Goal: Task Accomplishment & Management: Manage account settings

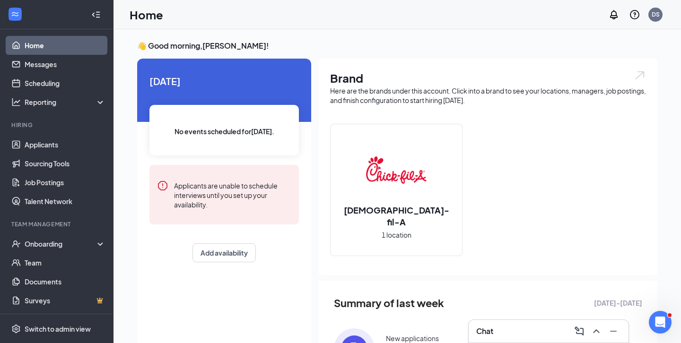
scroll to position [3, 0]
click at [40, 182] on link "Job Postings" at bounding box center [65, 182] width 81 height 19
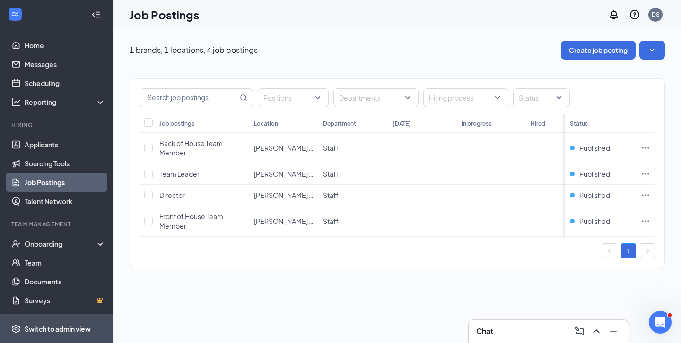
click at [49, 329] on div "Switch to admin view" at bounding box center [58, 328] width 66 height 9
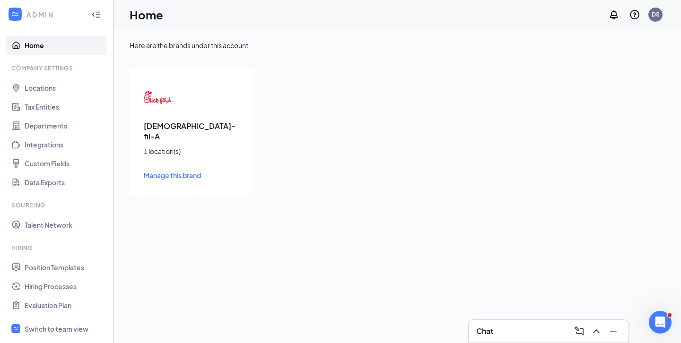
click at [171, 171] on span "Manage this brand" at bounding box center [172, 175] width 57 height 9
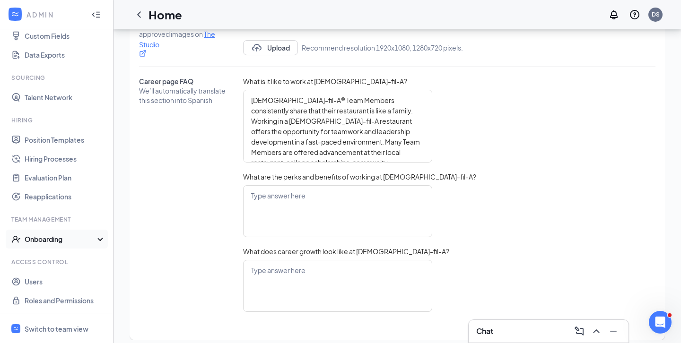
scroll to position [130, 0]
click at [46, 240] on div "Onboarding" at bounding box center [61, 238] width 73 height 9
click at [44, 241] on div "Onboarding" at bounding box center [61, 238] width 73 height 9
click at [60, 141] on link "Position Templates" at bounding box center [65, 139] width 81 height 19
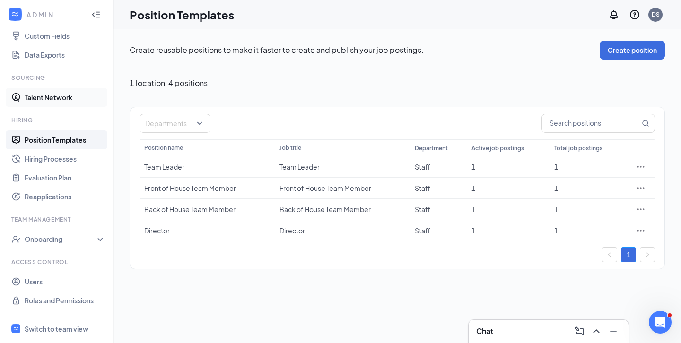
scroll to position [119, 0]
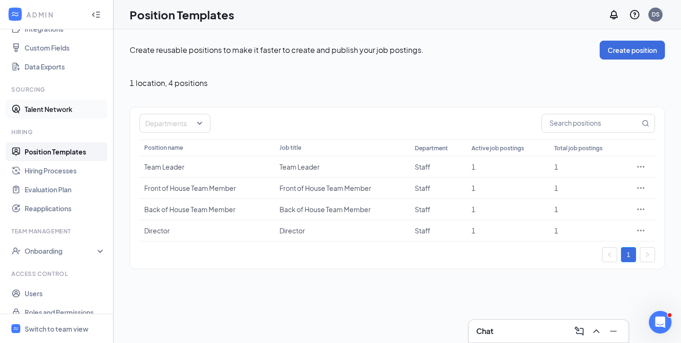
click at [44, 109] on link "Talent Network" at bounding box center [65, 109] width 81 height 19
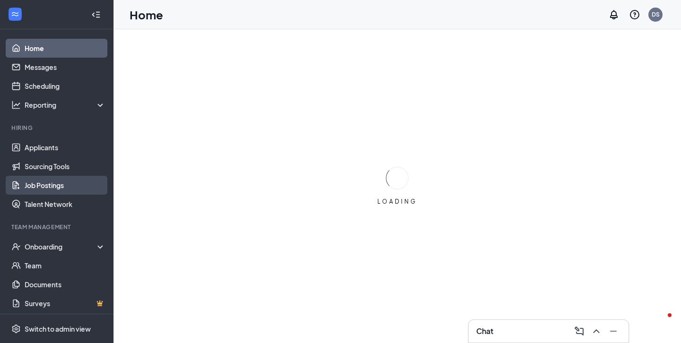
click at [44, 182] on link "Job Postings" at bounding box center [65, 185] width 81 height 19
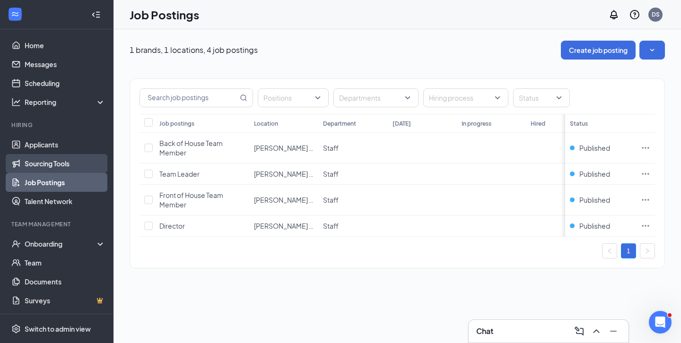
click at [54, 163] on link "Sourcing Tools" at bounding box center [65, 163] width 81 height 19
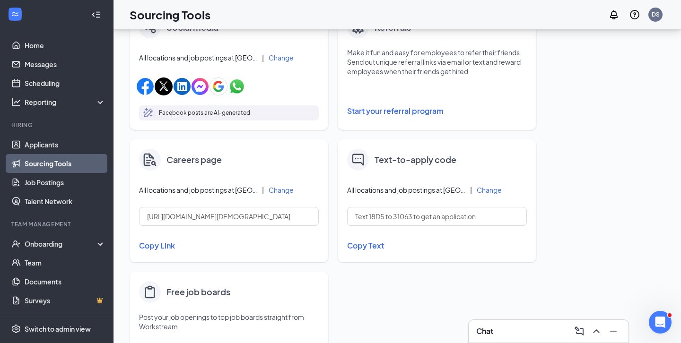
scroll to position [327, 0]
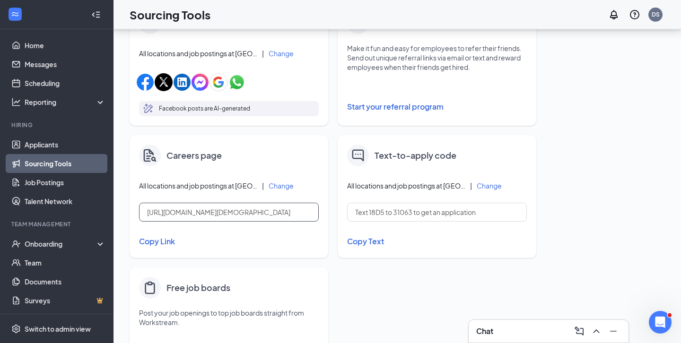
drag, startPoint x: 289, startPoint y: 214, endPoint x: 139, endPoint y: 214, distance: 149.8
click at [139, 214] on input "[URL][DOMAIN_NAME][DEMOGRAPHIC_DATA]" at bounding box center [229, 212] width 180 height 19
click at [188, 239] on button "Copy Link" at bounding box center [229, 241] width 180 height 16
click at [282, 183] on button "Change" at bounding box center [280, 185] width 25 height 7
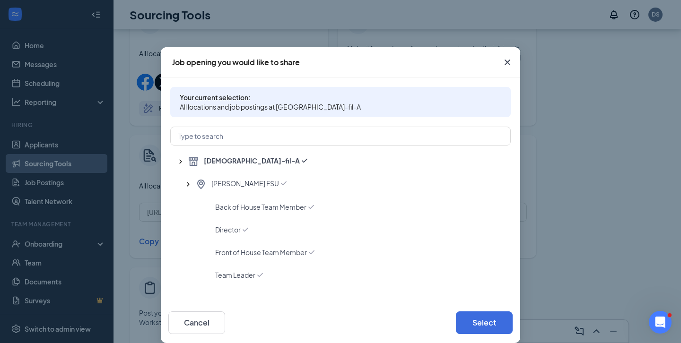
click at [506, 62] on icon "Cross" at bounding box center [506, 62] width 11 height 11
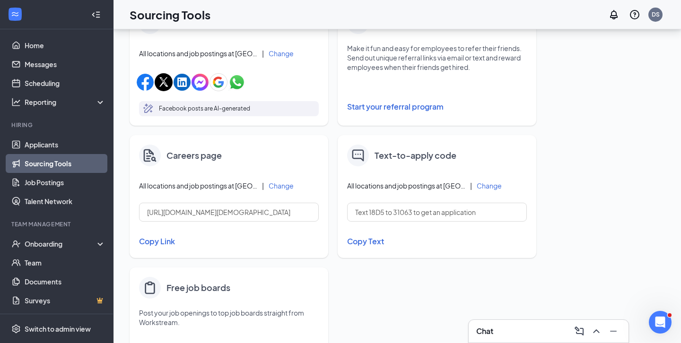
click at [153, 240] on button "Copy Link" at bounding box center [229, 241] width 180 height 16
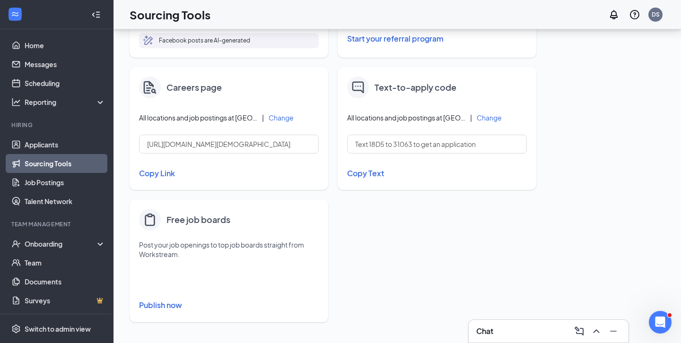
scroll to position [395, 0]
click at [283, 146] on input "[URL][DOMAIN_NAME][DEMOGRAPHIC_DATA]" at bounding box center [229, 144] width 180 height 19
drag, startPoint x: 290, startPoint y: 146, endPoint x: 145, endPoint y: 144, distance: 144.6
click at [145, 144] on input "[URL][DOMAIN_NAME][DEMOGRAPHIC_DATA]" at bounding box center [229, 144] width 180 height 19
click at [286, 118] on button "Change" at bounding box center [280, 117] width 25 height 7
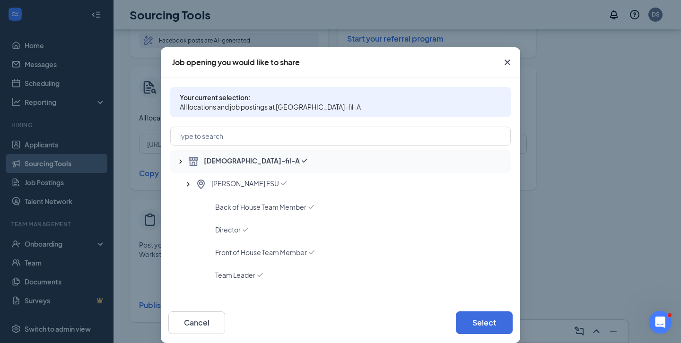
click at [255, 164] on div "[DEMOGRAPHIC_DATA]-fil-A" at bounding box center [345, 161] width 315 height 11
click at [493, 320] on button "Select" at bounding box center [484, 322] width 57 height 23
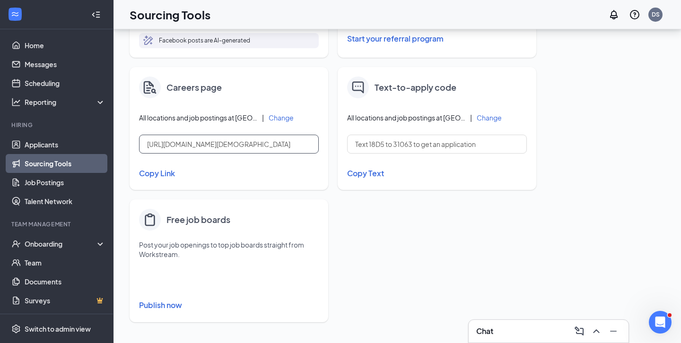
click at [286, 146] on input "[URL][DOMAIN_NAME][DEMOGRAPHIC_DATA]" at bounding box center [229, 144] width 180 height 19
click at [284, 146] on input "[URL][DOMAIN_NAME][DEMOGRAPHIC_DATA]" at bounding box center [229, 144] width 180 height 19
click at [278, 119] on button "Change" at bounding box center [280, 117] width 25 height 7
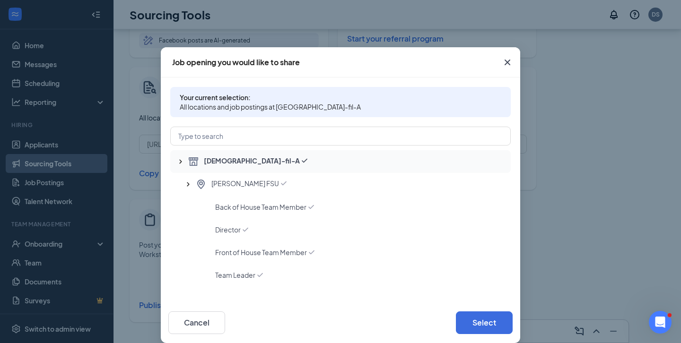
click at [285, 168] on div "[DEMOGRAPHIC_DATA]-fil-A" at bounding box center [340, 161] width 340 height 23
click at [281, 179] on div "[PERSON_NAME] FSU" at bounding box center [349, 184] width 308 height 11
click at [283, 159] on div "[DEMOGRAPHIC_DATA]-fil-A" at bounding box center [345, 161] width 315 height 11
click at [276, 180] on div "[PERSON_NAME] FSU" at bounding box center [349, 184] width 308 height 11
click at [277, 162] on div "[DEMOGRAPHIC_DATA]-fil-A" at bounding box center [345, 161] width 315 height 11
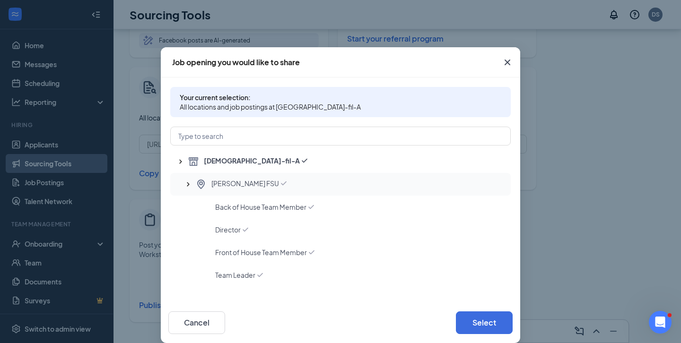
click at [268, 181] on div "[PERSON_NAME] FSU" at bounding box center [349, 184] width 308 height 11
click at [239, 163] on div "[DEMOGRAPHIC_DATA]-fil-A" at bounding box center [345, 161] width 315 height 11
click at [233, 182] on span "[PERSON_NAME] FSU" at bounding box center [245, 184] width 68 height 11
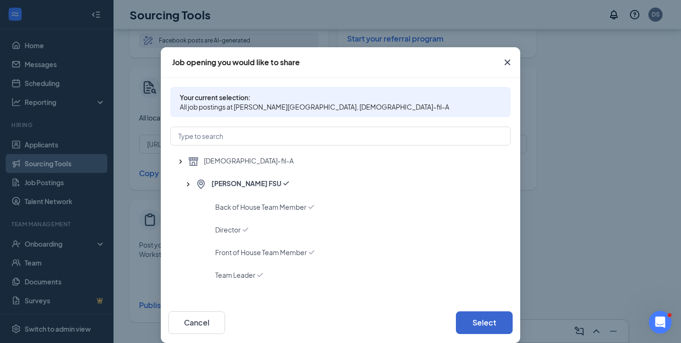
click at [471, 321] on button "Select" at bounding box center [484, 322] width 57 height 23
type input "[URL][DOMAIN_NAME][DEMOGRAPHIC_DATA][PERSON_NAME]"
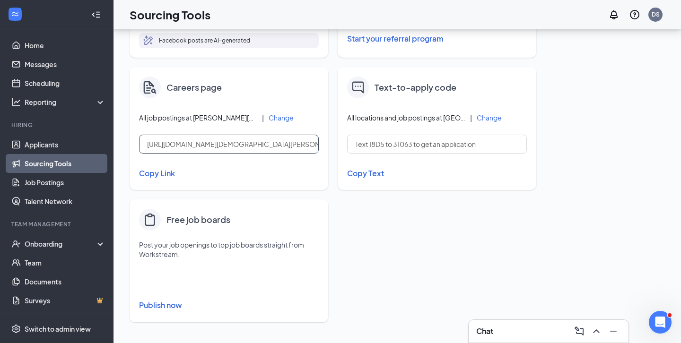
click at [209, 146] on input "[URL][DOMAIN_NAME][DEMOGRAPHIC_DATA][PERSON_NAME]" at bounding box center [229, 144] width 180 height 19
click at [167, 172] on button "Copy Link" at bounding box center [229, 173] width 180 height 16
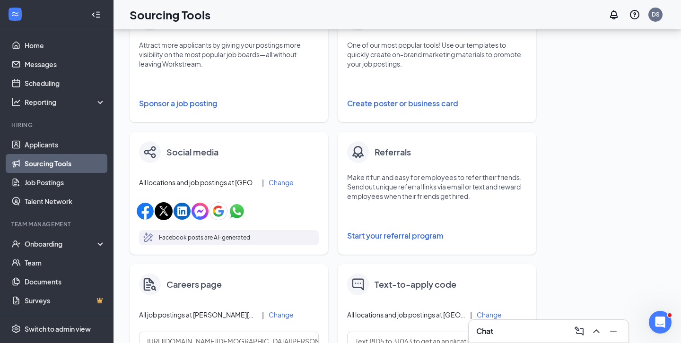
scroll to position [141, 0]
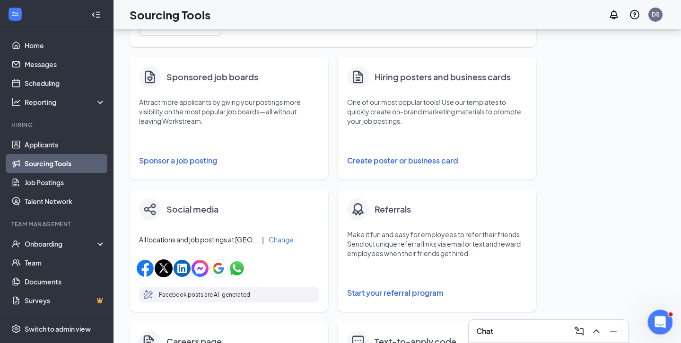
click at [661, 318] on icon "Open Intercom Messenger" at bounding box center [659, 321] width 16 height 16
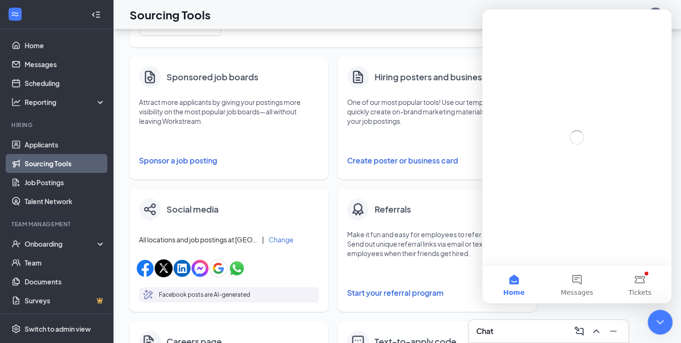
scroll to position [0, 0]
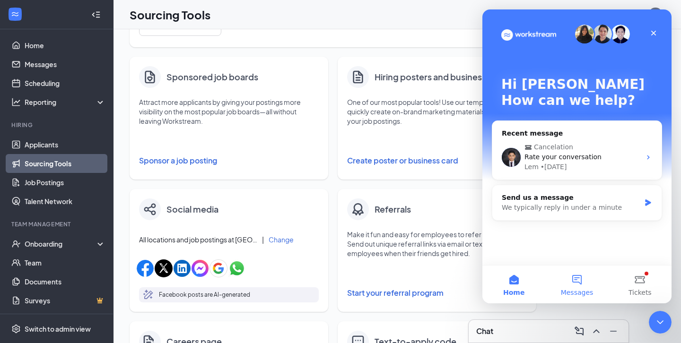
click at [577, 277] on button "Messages" at bounding box center [576, 285] width 63 height 38
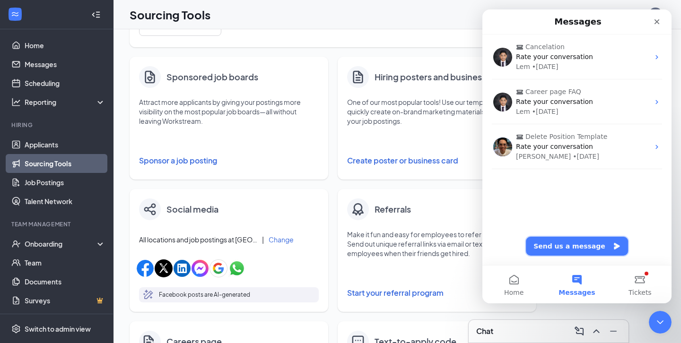
click at [555, 246] on button "Send us a message" at bounding box center [577, 246] width 102 height 19
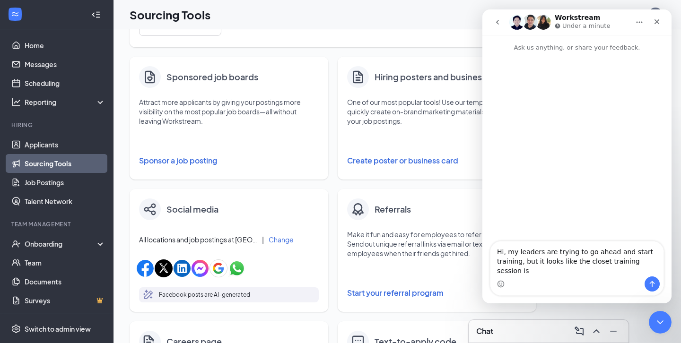
click at [604, 271] on textarea "Hi, my leaders are trying to go ahead and start training, but it looks like the…" at bounding box center [576, 259] width 173 height 35
click at [655, 270] on textarea "Hi, my leaders are trying to go ahead and start training, but it looks like the…" at bounding box center [576, 259] width 173 height 35
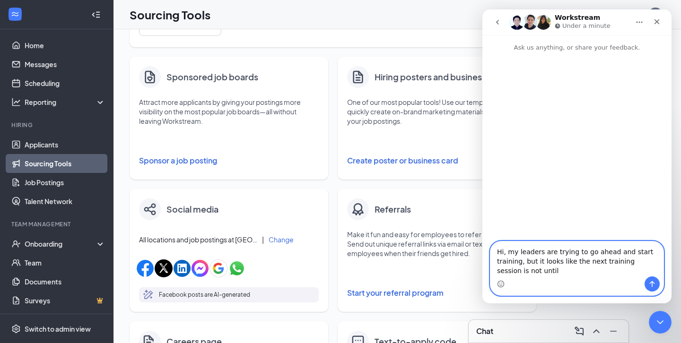
paste textarea "[DATE] 3:00 - 5:00pm ET"
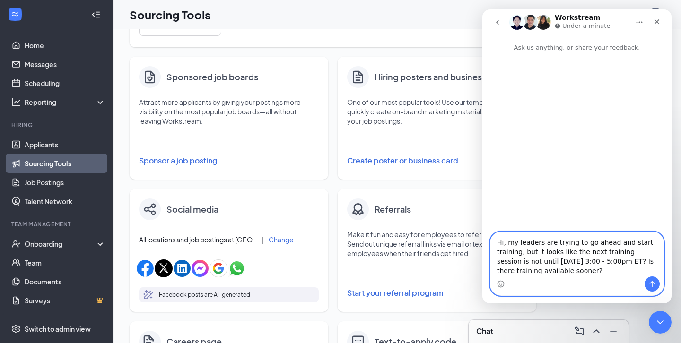
click at [538, 271] on textarea "Hi, my leaders are trying to go ahead and start training, but it looks like the…" at bounding box center [576, 254] width 173 height 44
click at [544, 271] on textarea "Hi, my leaders are trying to go ahead and start training, but it looks like the…" at bounding box center [576, 254] width 173 height 44
drag, startPoint x: 544, startPoint y: 271, endPoint x: 594, endPoint y: 269, distance: 50.1
click at [594, 269] on textarea "Hi, my leaders are trying to go ahead and start training, but it looks like the…" at bounding box center [576, 254] width 173 height 44
click at [596, 270] on textarea "Hi, my leaders are trying to go ahead and start training, but it looks like the…" at bounding box center [576, 254] width 173 height 44
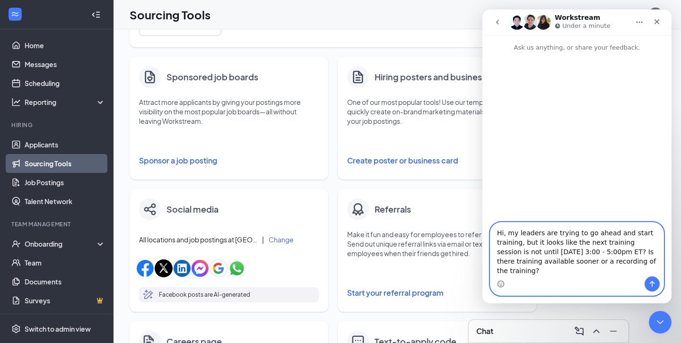
type textarea "Hi, my leaders are trying to go ahead and start training, but it looks like the…"
click at [654, 283] on icon "Send a message…" at bounding box center [651, 284] width 5 height 6
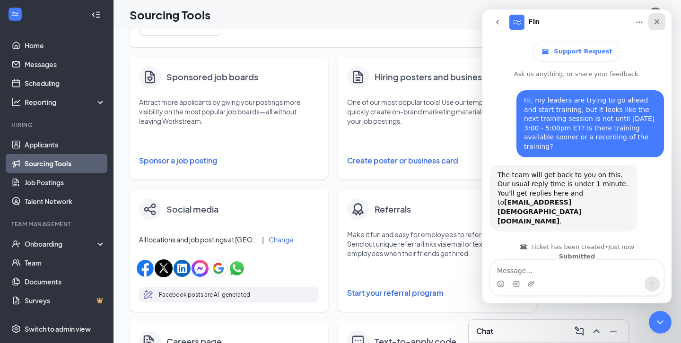
click at [659, 18] on icon "Close" at bounding box center [657, 22] width 8 height 8
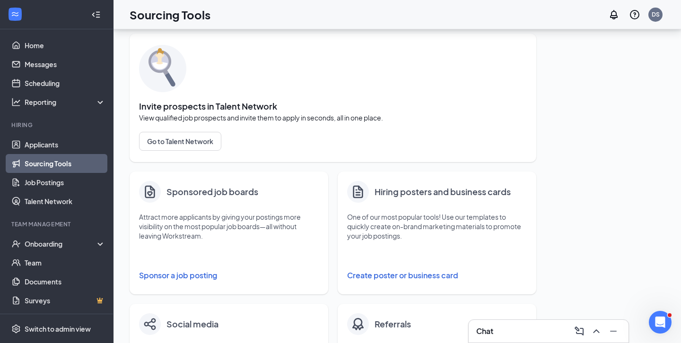
scroll to position [1, 0]
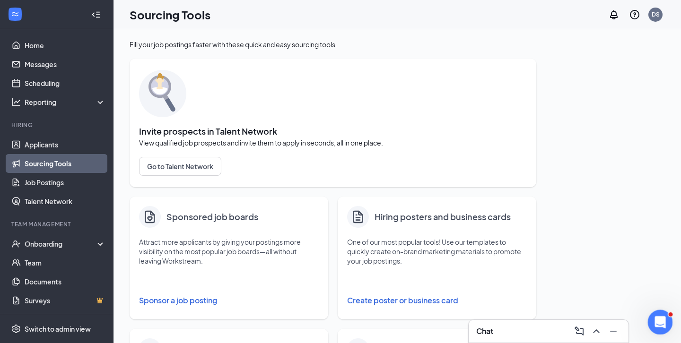
click at [660, 315] on div "Open Intercom Messenger" at bounding box center [658, 320] width 31 height 31
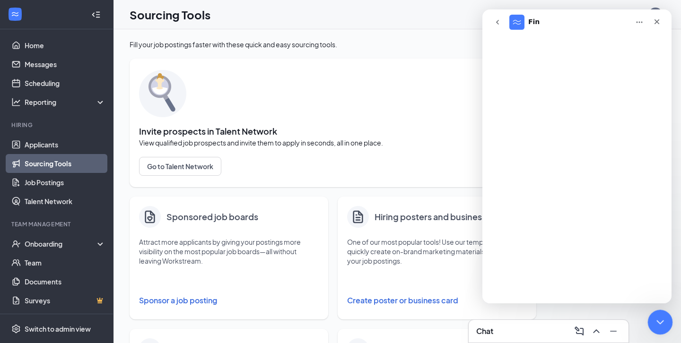
scroll to position [0, 0]
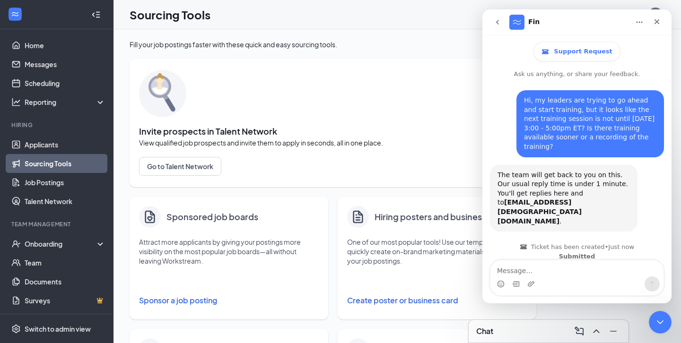
click at [497, 22] on icon "go back" at bounding box center [497, 22] width 3 height 5
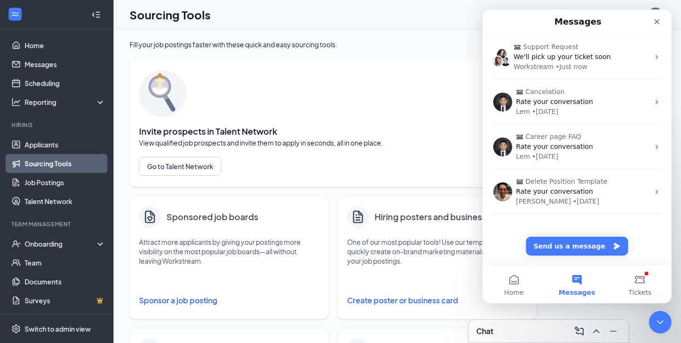
click at [450, 130] on span "Invite prospects in Talent Network" at bounding box center [333, 131] width 388 height 9
click at [656, 19] on icon "Close" at bounding box center [657, 22] width 8 height 8
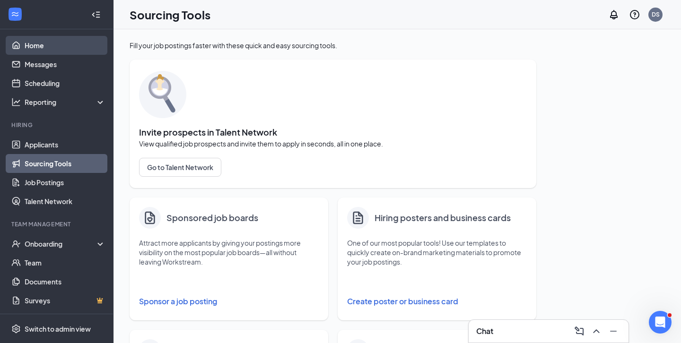
click at [44, 41] on link "Home" at bounding box center [65, 45] width 81 height 19
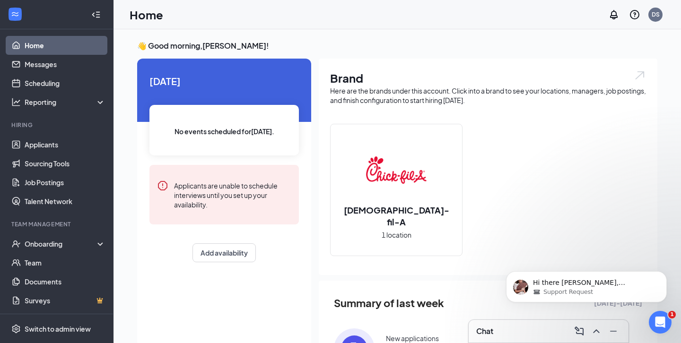
click at [366, 173] on img at bounding box center [396, 170] width 61 height 61
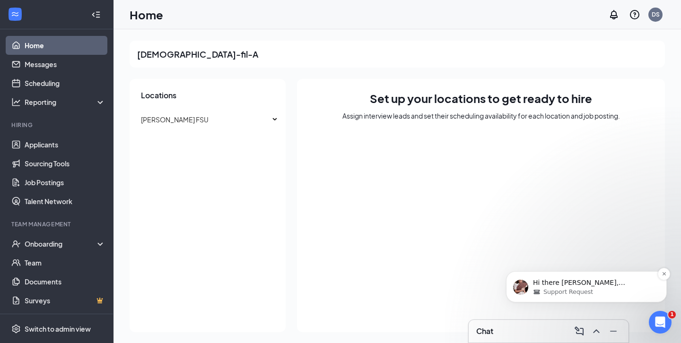
click at [565, 289] on span "Support Request" at bounding box center [568, 292] width 50 height 9
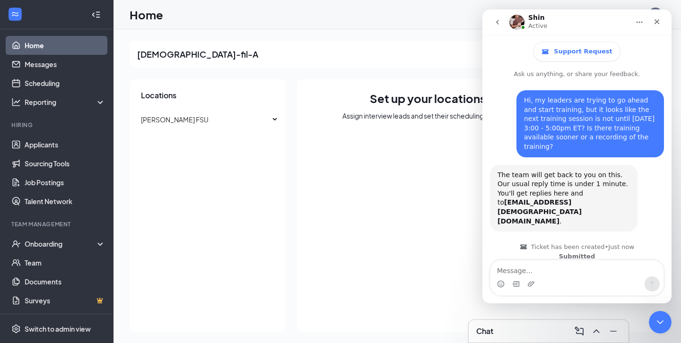
scroll to position [95, 0]
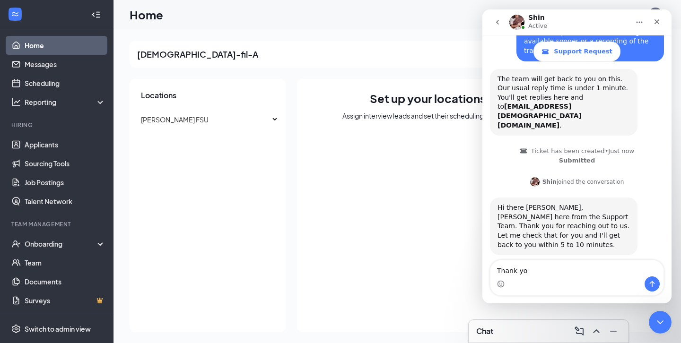
type textarea "Thank you"
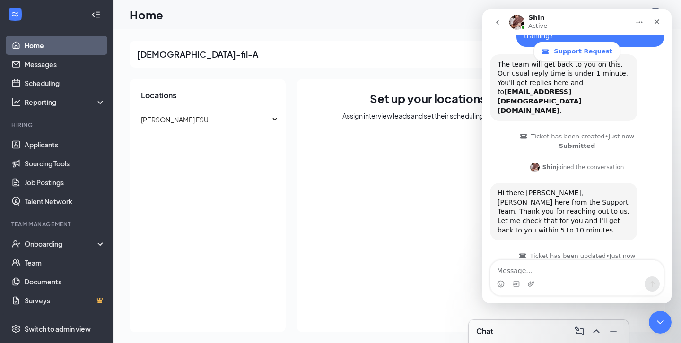
scroll to position [130, 0]
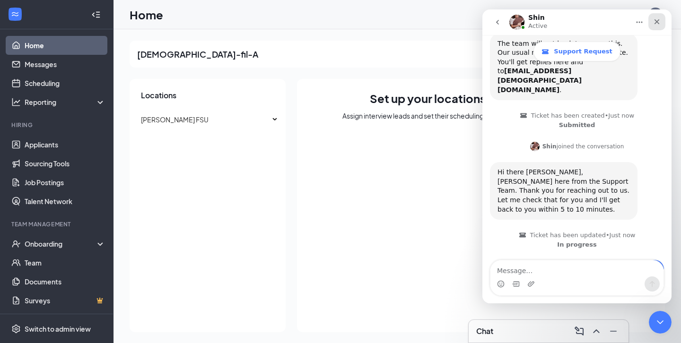
click at [657, 25] on icon "Close" at bounding box center [657, 22] width 8 height 8
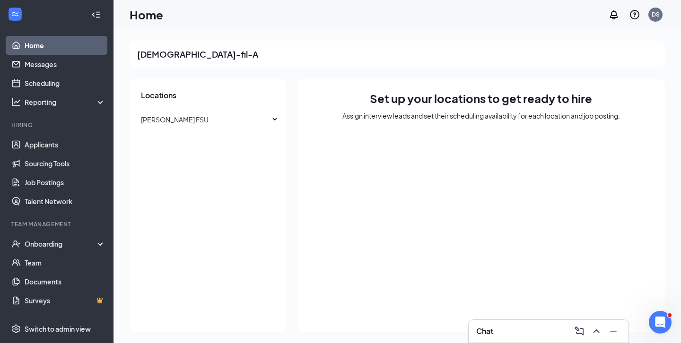
scroll to position [0, 0]
click at [156, 93] on h3 "Locations" at bounding box center [208, 95] width 156 height 10
click at [149, 127] on span "[PERSON_NAME] FSU" at bounding box center [205, 119] width 129 height 19
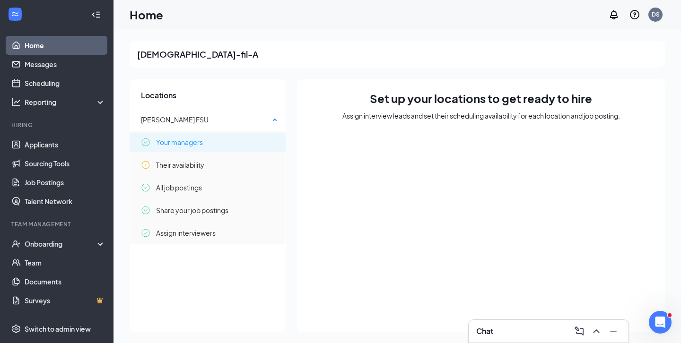
click at [160, 142] on span "Your managers" at bounding box center [179, 142] width 47 height 19
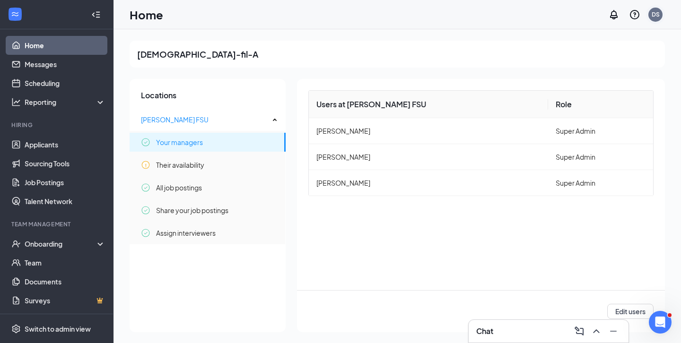
click at [657, 17] on div "DS" at bounding box center [655, 14] width 8 height 8
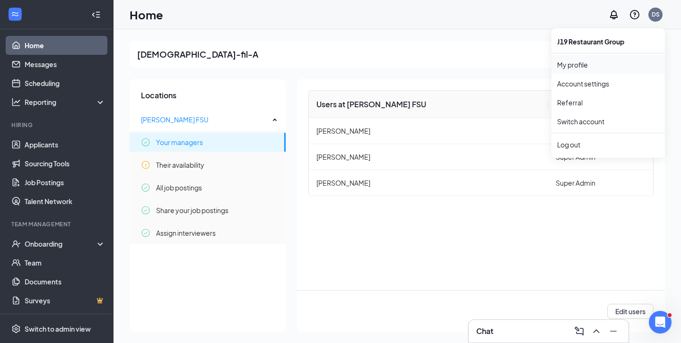
click at [579, 68] on link "My profile" at bounding box center [608, 64] width 102 height 9
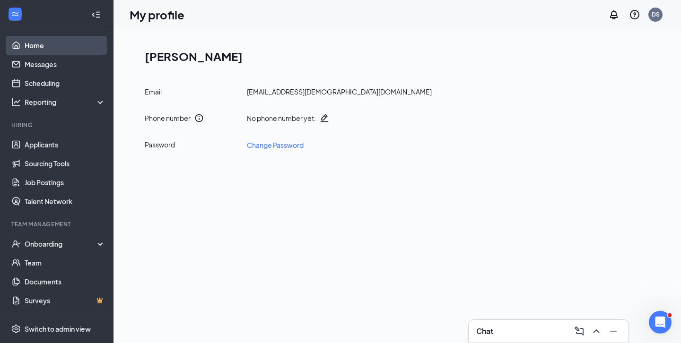
click at [42, 46] on link "Home" at bounding box center [65, 45] width 81 height 19
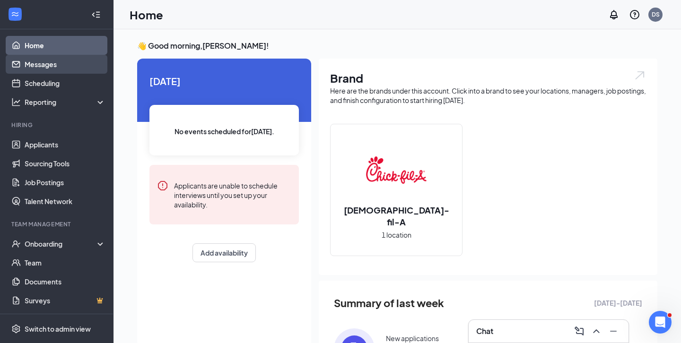
click at [44, 66] on link "Messages" at bounding box center [65, 64] width 81 height 19
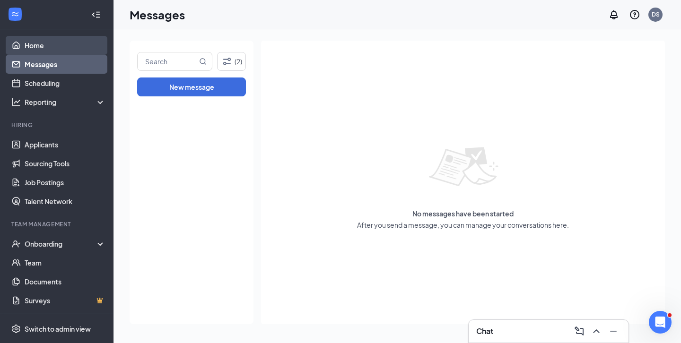
click at [45, 50] on link "Home" at bounding box center [65, 45] width 81 height 19
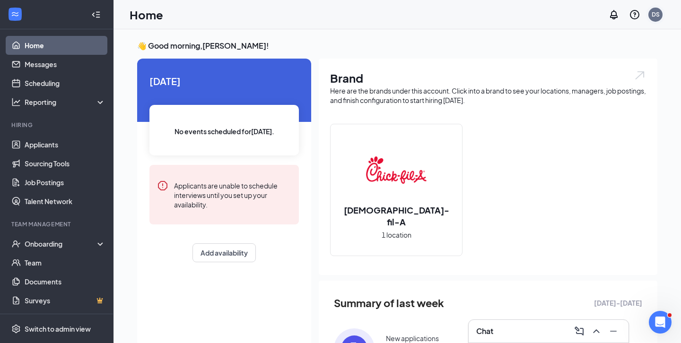
click at [651, 16] on div "DS" at bounding box center [655, 14] width 8 height 8
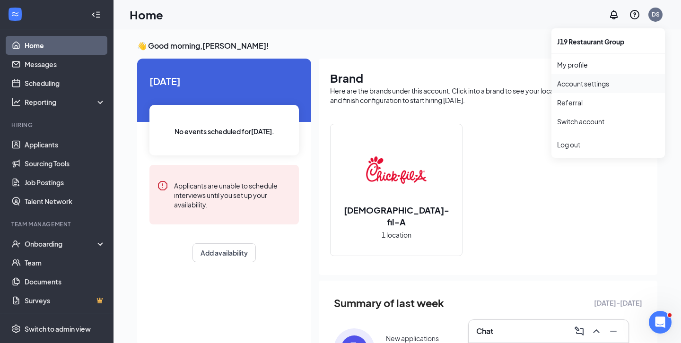
click at [586, 85] on link "Account settings" at bounding box center [608, 83] width 102 height 9
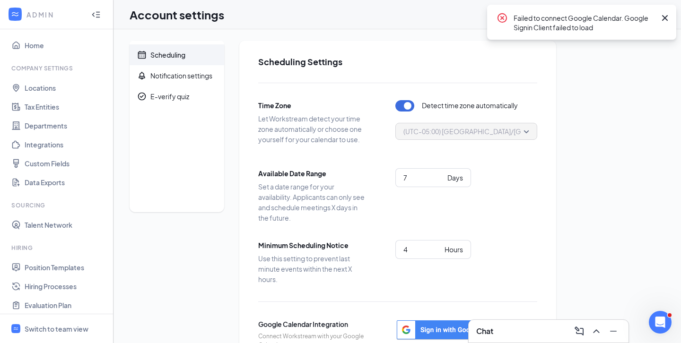
click at [665, 18] on icon "Cross" at bounding box center [665, 18] width 6 height 6
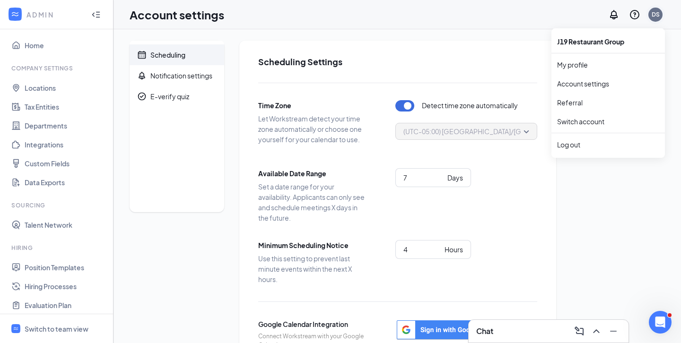
click at [656, 16] on div "DS" at bounding box center [655, 14] width 8 height 8
click at [580, 61] on link "My profile" at bounding box center [608, 64] width 102 height 9
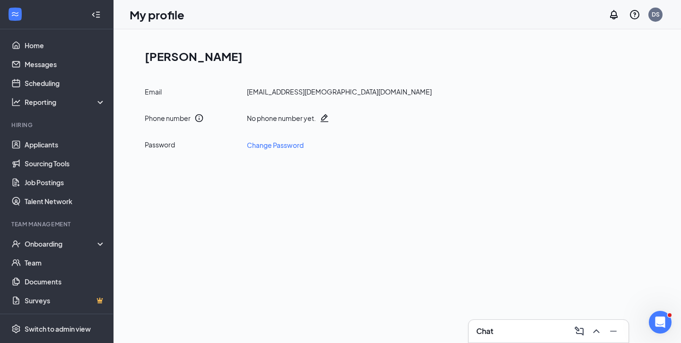
click at [302, 91] on div "[EMAIL_ADDRESS][DEMOGRAPHIC_DATA][DOMAIN_NAME]" at bounding box center [339, 91] width 185 height 9
click at [145, 94] on div "Email" at bounding box center [192, 91] width 95 height 9
click at [259, 93] on div "[EMAIL_ADDRESS][DEMOGRAPHIC_DATA][DOMAIN_NAME]" at bounding box center [339, 91] width 185 height 9
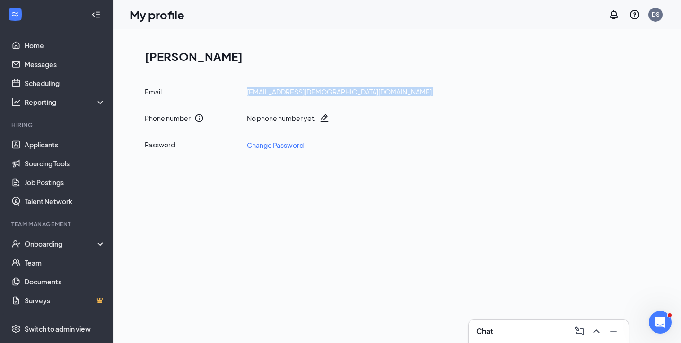
click at [259, 93] on div "[EMAIL_ADDRESS][DEMOGRAPHIC_DATA][DOMAIN_NAME]" at bounding box center [339, 91] width 185 height 9
click at [263, 92] on div "[EMAIL_ADDRESS][DEMOGRAPHIC_DATA][DOMAIN_NAME]" at bounding box center [339, 91] width 185 height 9
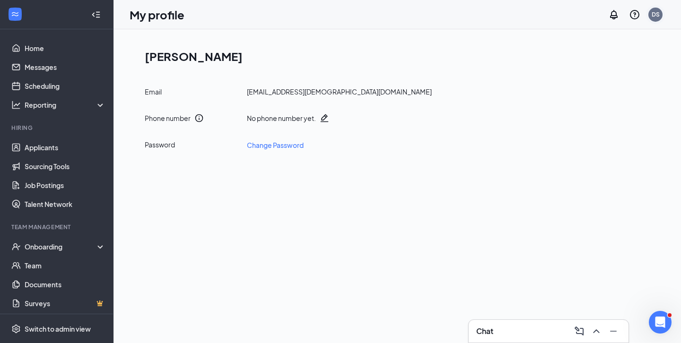
click at [656, 14] on div "DS" at bounding box center [655, 14] width 8 height 8
click at [599, 88] on link "Account settings" at bounding box center [608, 83] width 102 height 9
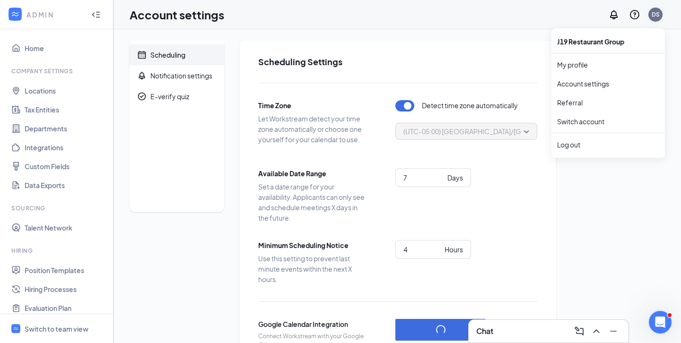
click at [652, 17] on div "DS" at bounding box center [655, 14] width 8 height 8
click at [575, 121] on link "Switch account" at bounding box center [580, 121] width 47 height 9
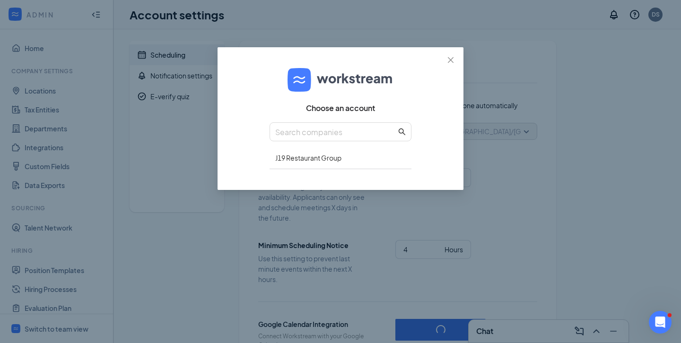
click at [446, 61] on span "Close" at bounding box center [451, 60] width 26 height 26
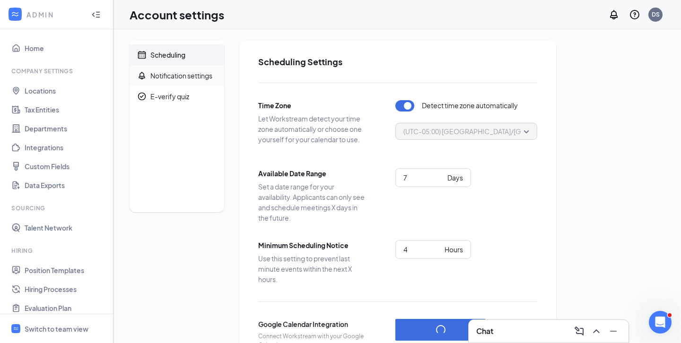
click at [185, 72] on div "Notification settings" at bounding box center [181, 75] width 62 height 9
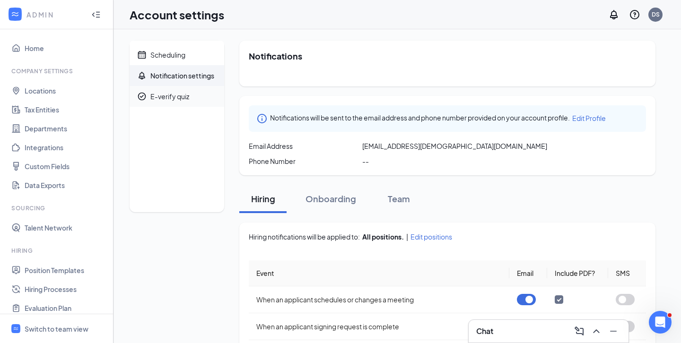
click at [173, 86] on span "E-verify quiz" at bounding box center [183, 96] width 66 height 21
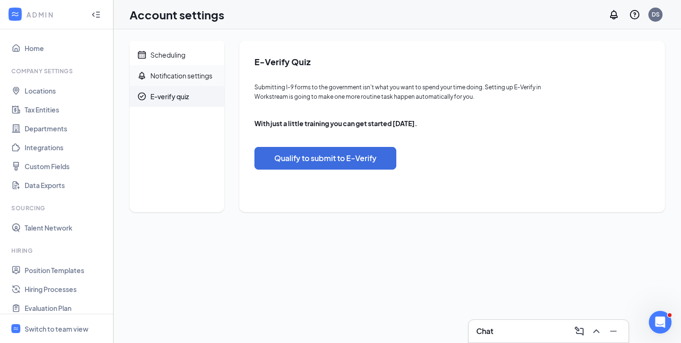
click at [173, 75] on div "Notification settings" at bounding box center [181, 75] width 62 height 9
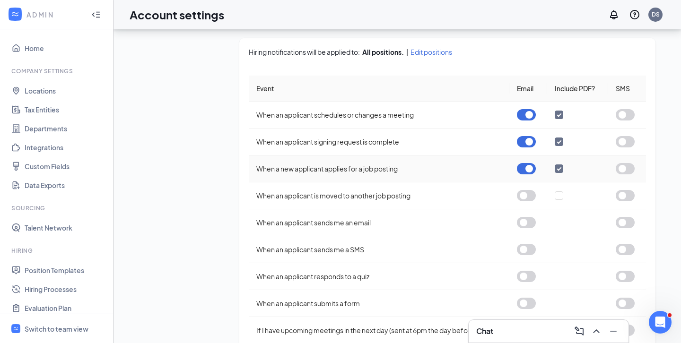
scroll to position [188, 0]
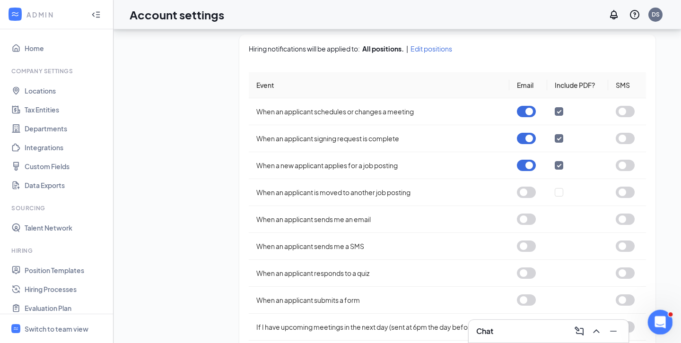
click at [660, 320] on icon "Open Intercom Messenger" at bounding box center [659, 321] width 16 height 16
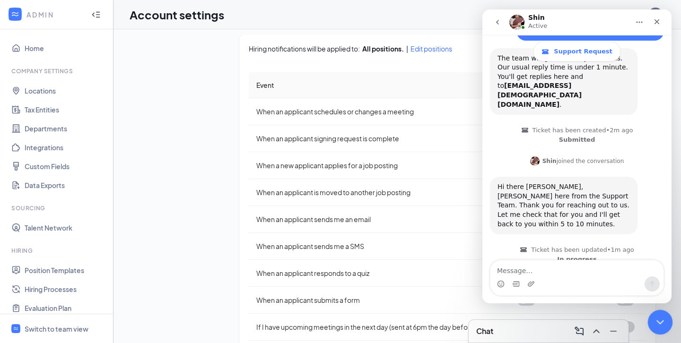
scroll to position [130, 0]
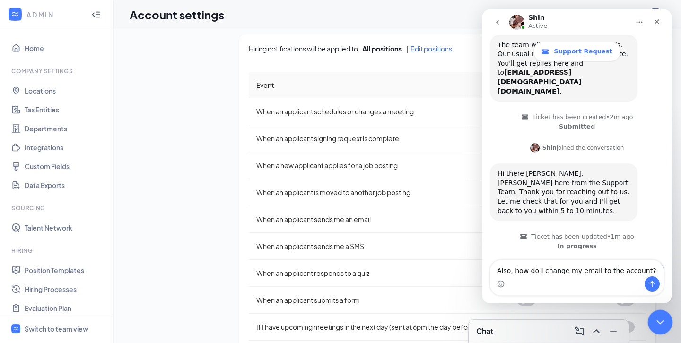
type textarea "Also, how do I change my email to the account?"
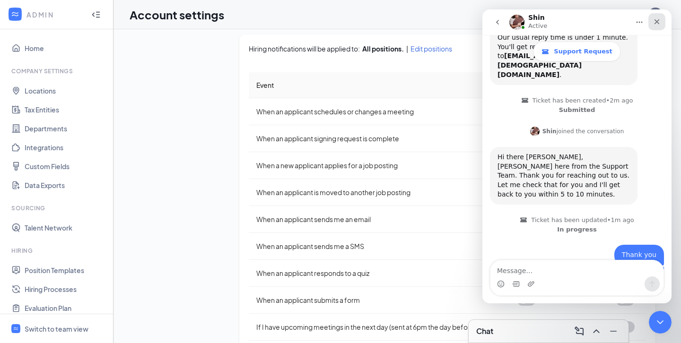
scroll to position [160, 0]
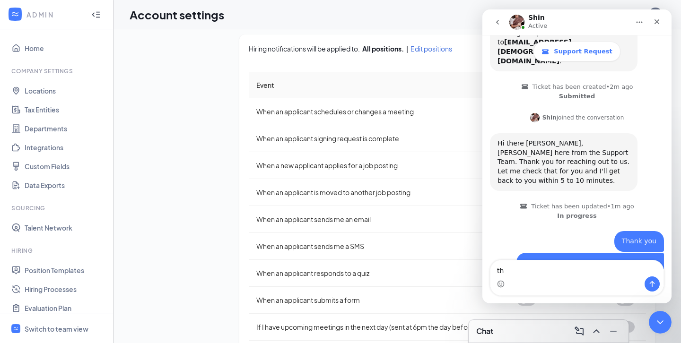
type textarea "t"
click at [656, 18] on icon "Close" at bounding box center [657, 22] width 8 height 8
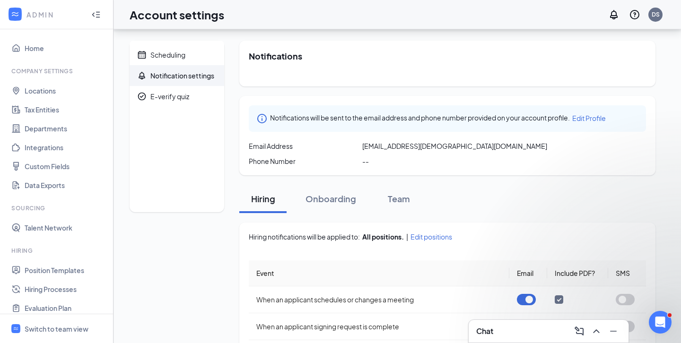
scroll to position [188, 0]
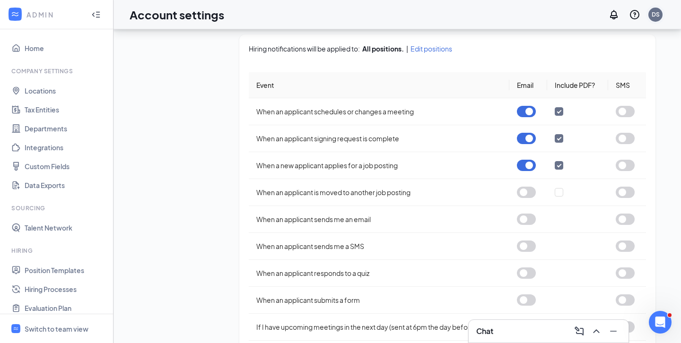
click at [656, 16] on div "DS" at bounding box center [655, 14] width 8 height 8
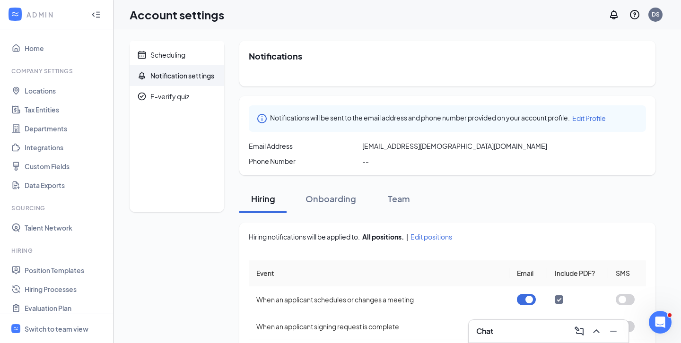
scroll to position [0, 0]
click at [657, 15] on div "DS" at bounding box center [655, 14] width 8 height 8
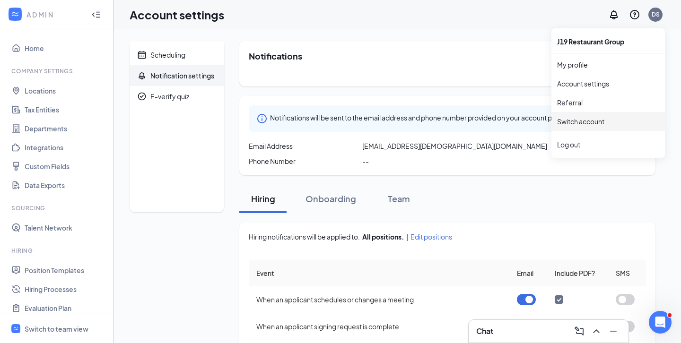
click at [603, 42] on div "J19 Restaurant Group" at bounding box center [607, 41] width 113 height 19
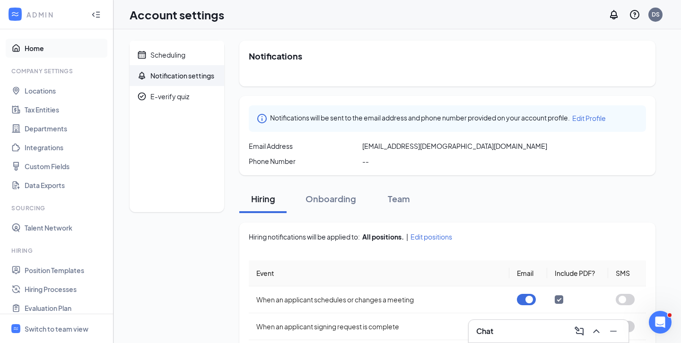
click at [41, 49] on link "Home" at bounding box center [65, 48] width 81 height 19
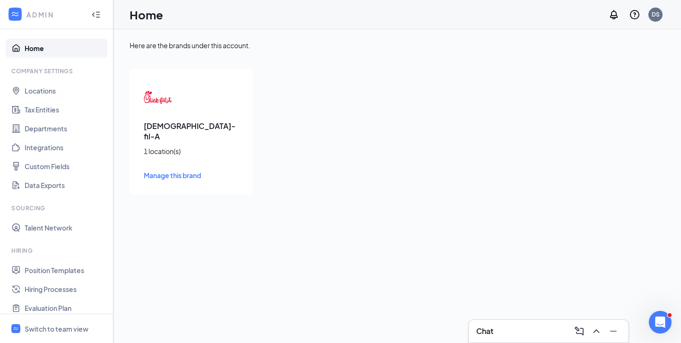
click at [171, 171] on span "Manage this brand" at bounding box center [172, 175] width 57 height 9
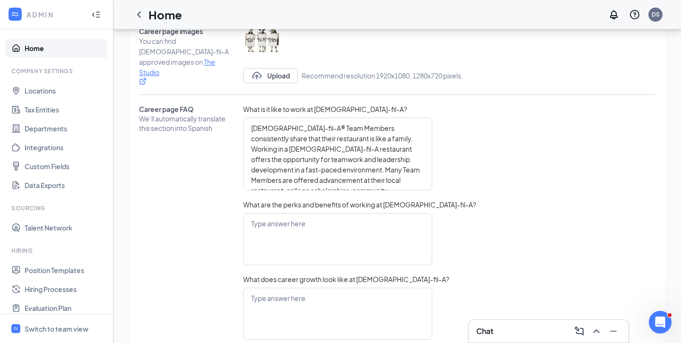
scroll to position [456, 0]
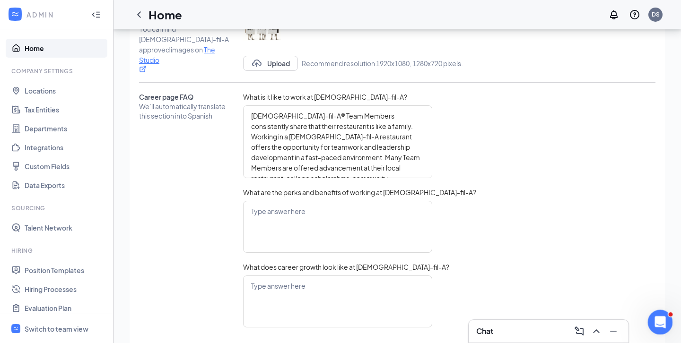
click at [658, 315] on icon "Open Intercom Messenger" at bounding box center [659, 321] width 16 height 16
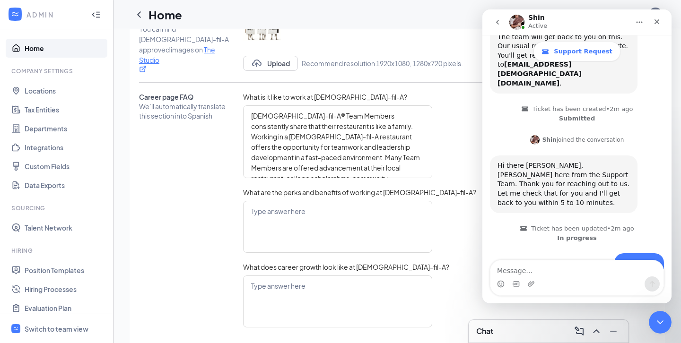
scroll to position [160, 0]
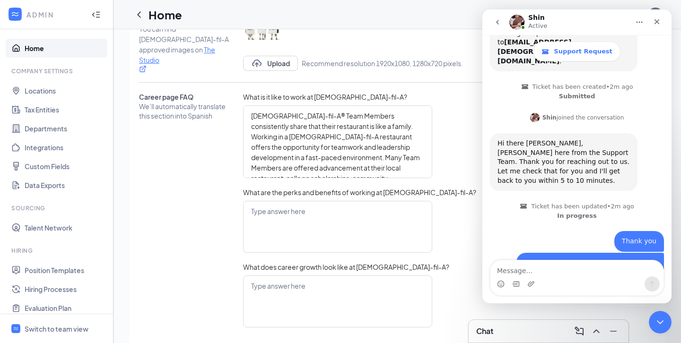
click at [555, 259] on div "Also, how do I change my email to the account?" at bounding box center [590, 268] width 132 height 18
click at [544, 259] on div "Also, how do I change my email to the account?" at bounding box center [590, 268] width 132 height 18
click at [550, 259] on div "Also, how do I change my email to the account?" at bounding box center [590, 268] width 132 height 18
click at [527, 268] on textarea "Message…" at bounding box center [576, 268] width 173 height 16
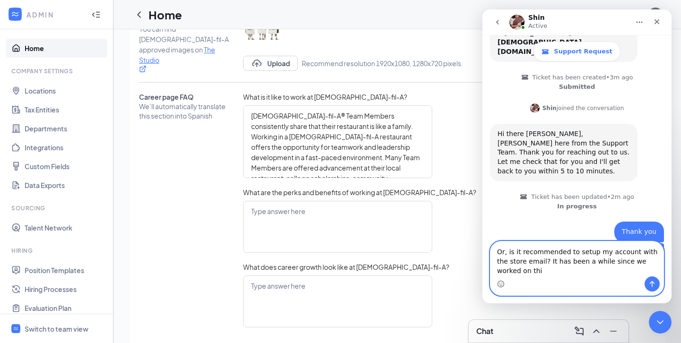
scroll to position [179, 0]
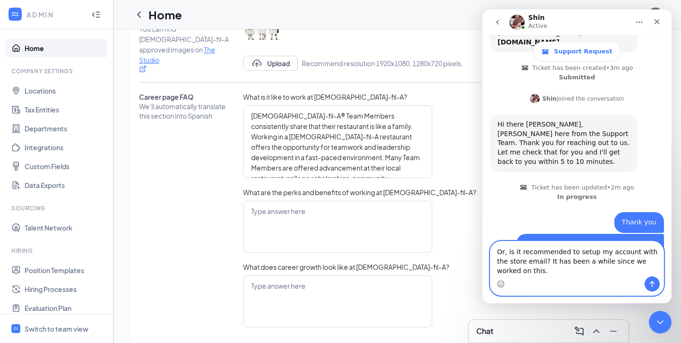
type textarea "Or, is it recommended to setup my account with the store email? It has been a w…"
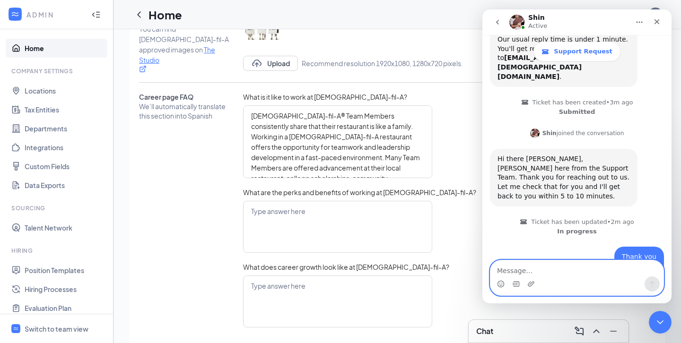
scroll to position [199, 0]
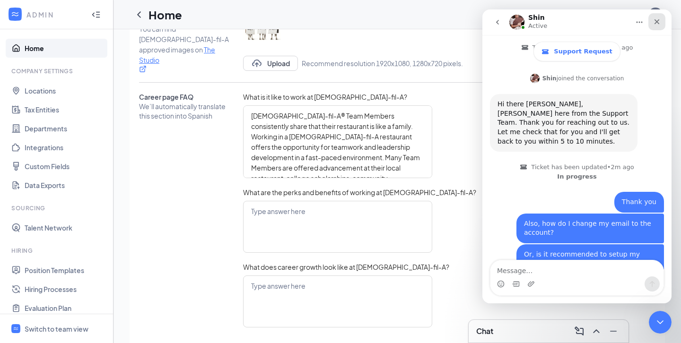
click at [656, 18] on icon "Close" at bounding box center [657, 22] width 8 height 8
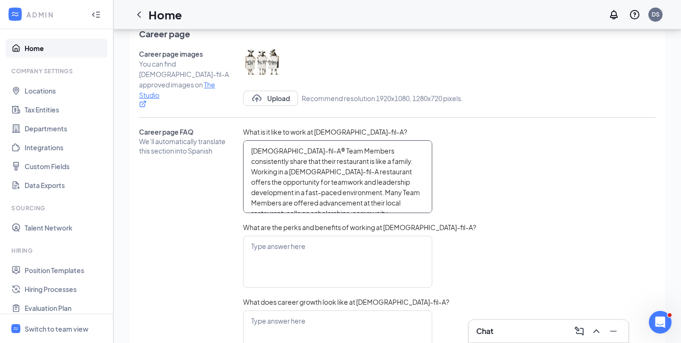
scroll to position [306, 0]
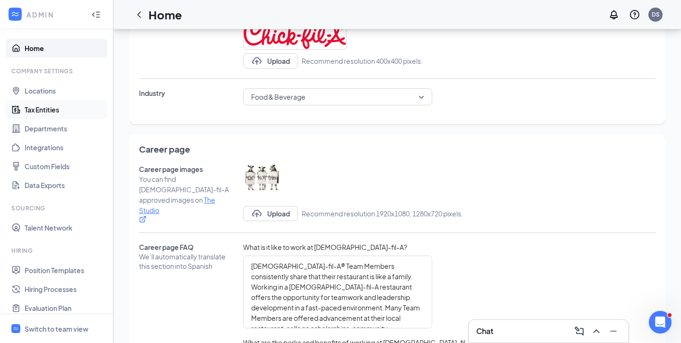
click at [56, 109] on link "Tax Entities" at bounding box center [65, 109] width 81 height 19
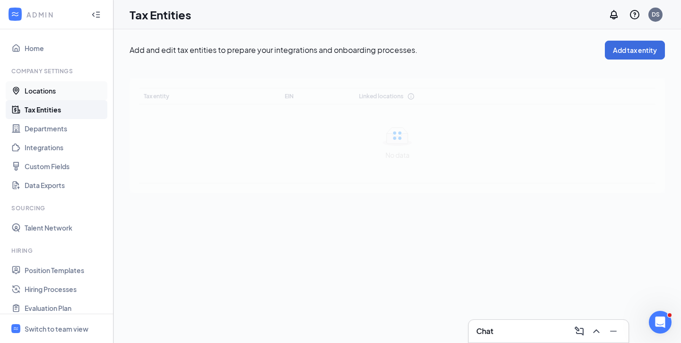
click at [54, 95] on link "Locations" at bounding box center [65, 90] width 81 height 19
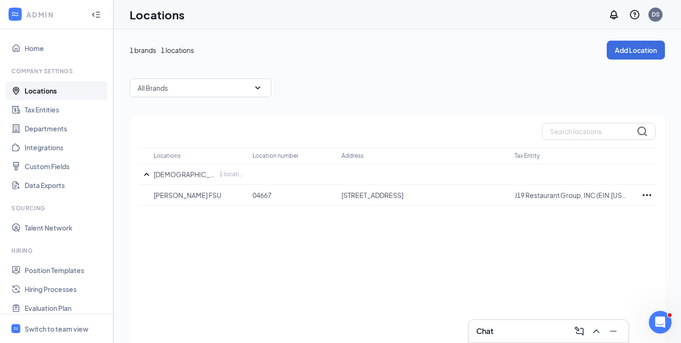
scroll to position [22, 0]
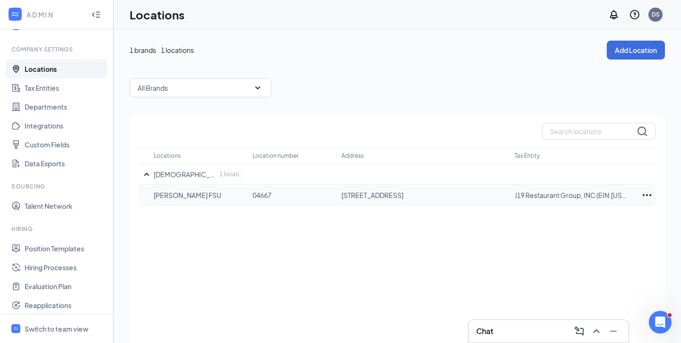
click at [191, 197] on p "[PERSON_NAME] FSU" at bounding box center [198, 194] width 89 height 9
click at [648, 196] on icon "Ellipses" at bounding box center [646, 195] width 11 height 11
click at [517, 234] on div "Locations Location number Address Tax Entity [DEMOGRAPHIC_DATA]-fil-A 1 locatio…" at bounding box center [397, 242] width 535 height 253
click at [656, 319] on icon "Open Intercom Messenger" at bounding box center [659, 321] width 16 height 16
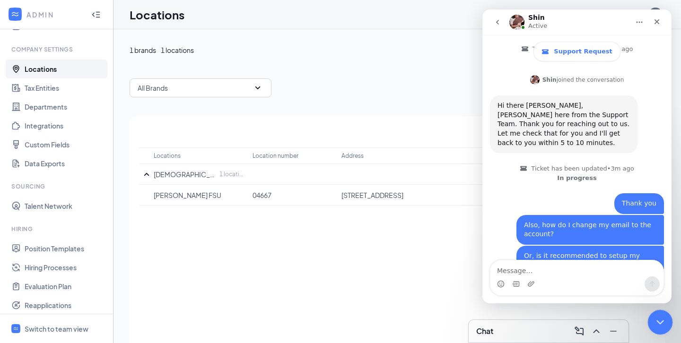
scroll to position [199, 0]
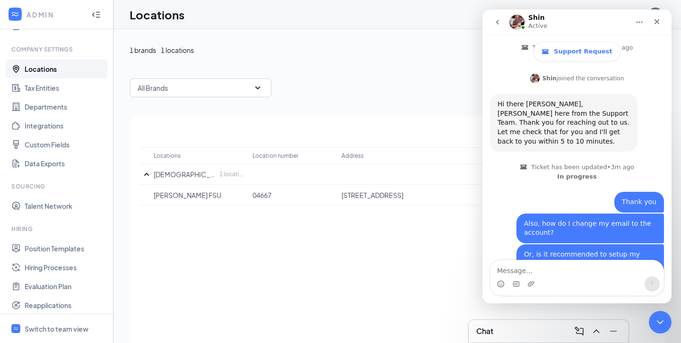
click at [409, 93] on div "All Brands" at bounding box center [397, 87] width 535 height 19
click at [278, 120] on div "Locations Location number Address Tax Entity [DEMOGRAPHIC_DATA]-fil-A 1 locatio…" at bounding box center [397, 242] width 535 height 253
click at [32, 87] on link "Tax Entities" at bounding box center [65, 87] width 81 height 19
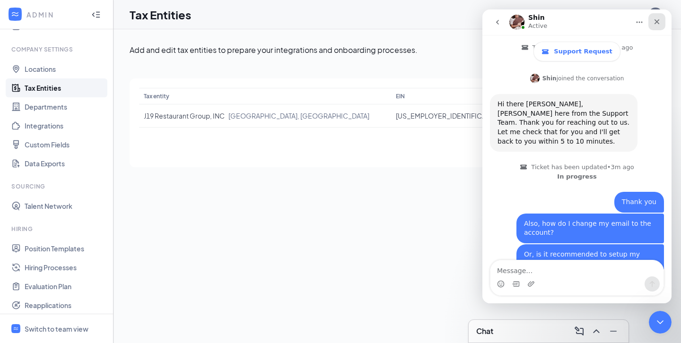
click at [657, 23] on icon "Close" at bounding box center [656, 21] width 5 height 5
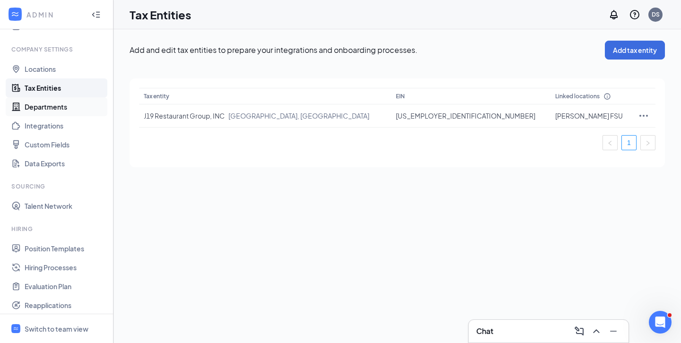
click at [59, 108] on link "Departments" at bounding box center [65, 106] width 81 height 19
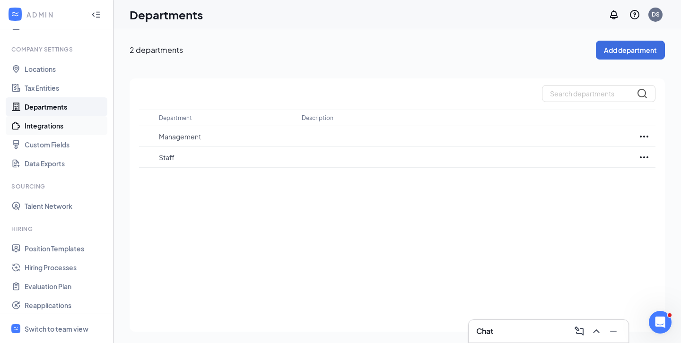
click at [56, 130] on link "Integrations" at bounding box center [65, 125] width 81 height 19
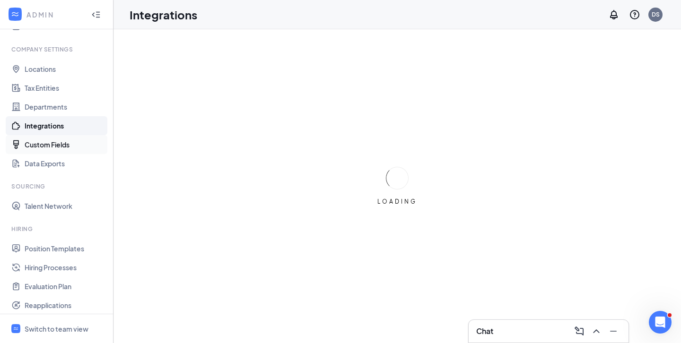
click at [54, 150] on link "Custom Fields" at bounding box center [65, 144] width 81 height 19
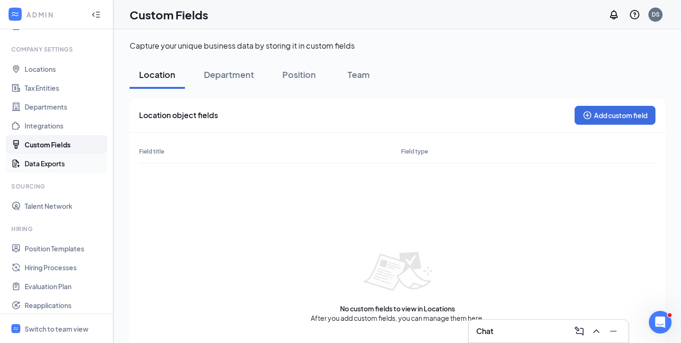
click at [54, 166] on link "Data Exports" at bounding box center [65, 163] width 81 height 19
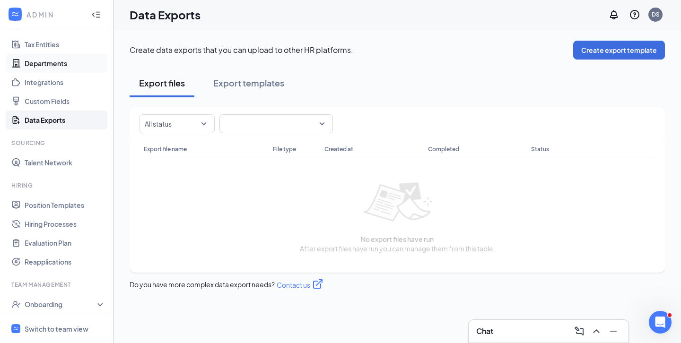
scroll to position [66, 0]
click at [50, 83] on link "Integrations" at bounding box center [65, 81] width 81 height 19
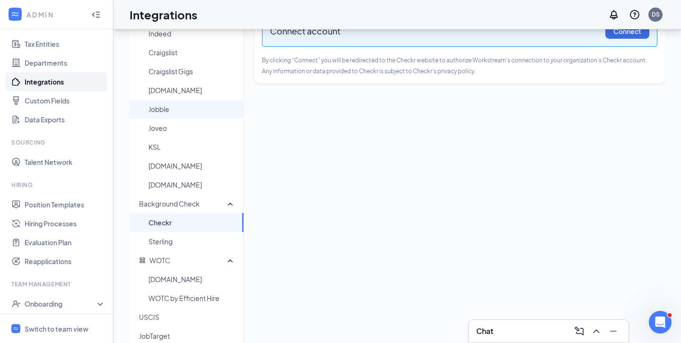
scroll to position [220, 0]
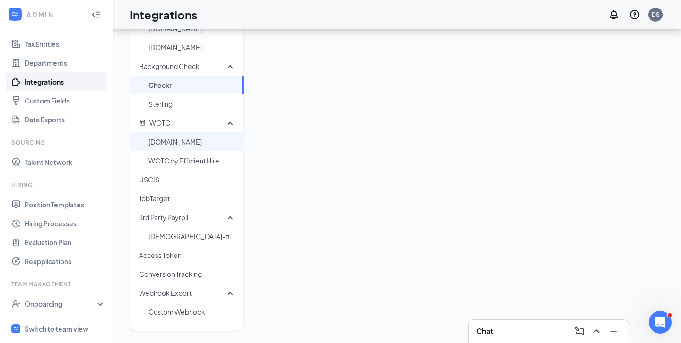
click at [188, 139] on span "[DOMAIN_NAME]" at bounding box center [191, 141] width 87 height 19
click at [173, 144] on span "[DOMAIN_NAME]" at bounding box center [191, 141] width 87 height 19
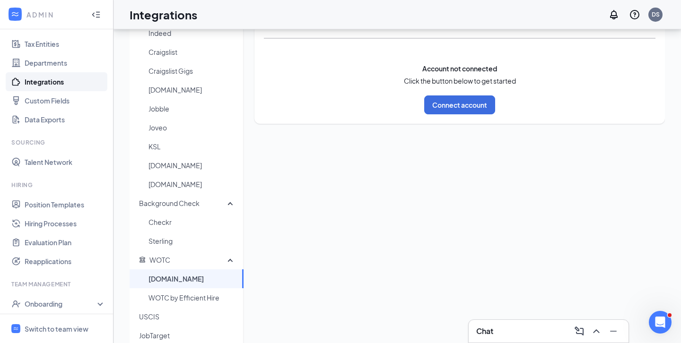
scroll to position [76, 0]
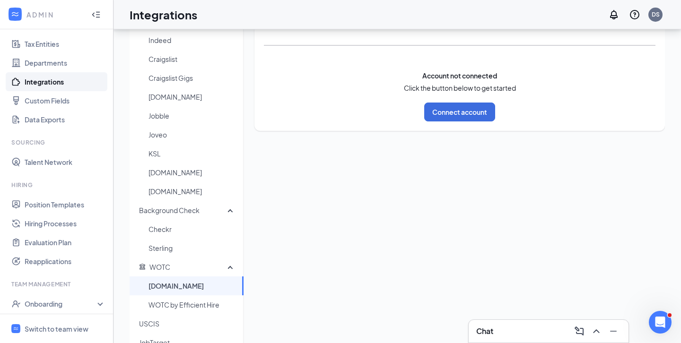
click at [174, 283] on span "[DOMAIN_NAME]" at bounding box center [191, 286] width 87 height 19
click at [468, 103] on button "Connect account" at bounding box center [459, 112] width 71 height 19
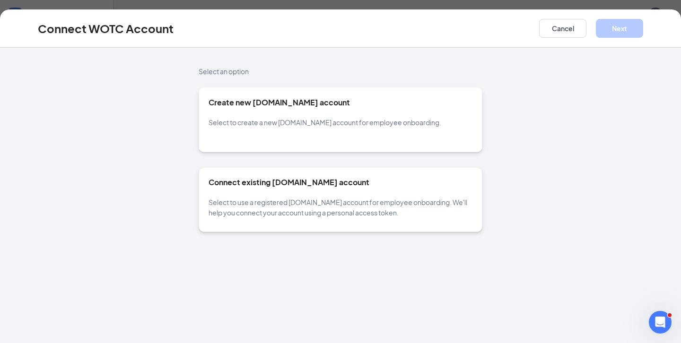
click at [268, 121] on span "Select to create a new [DOMAIN_NAME] account for employee onboarding." at bounding box center [324, 122] width 233 height 9
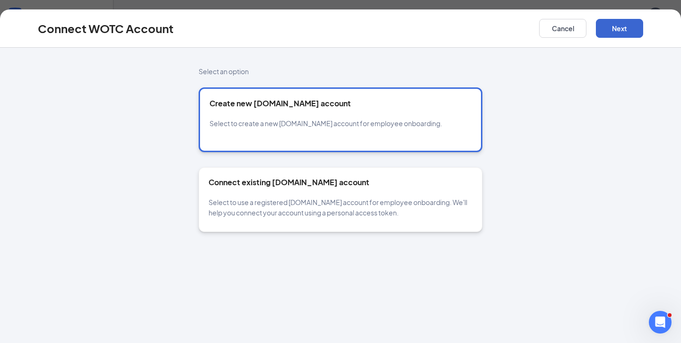
click at [614, 33] on button "Next" at bounding box center [619, 28] width 47 height 19
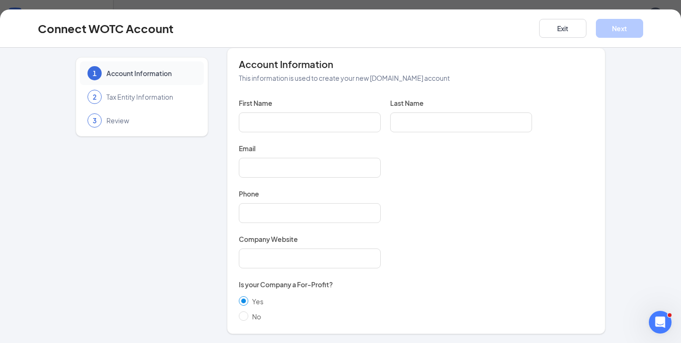
scroll to position [9, 0]
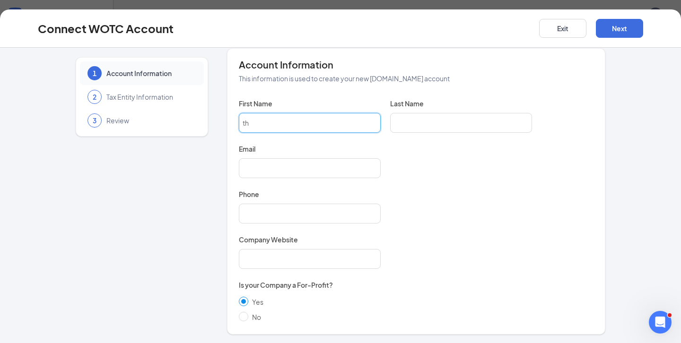
type input "t"
type input "[PERSON_NAME]"
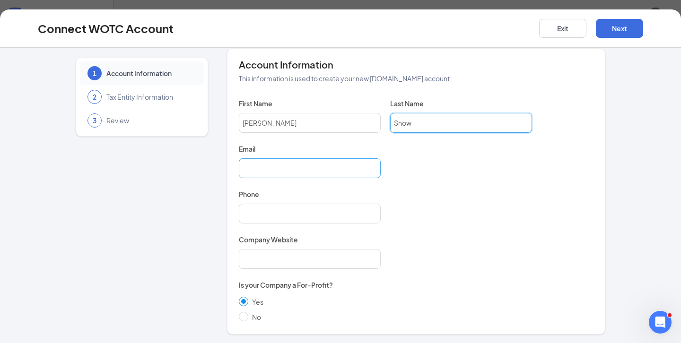
type input "Snow"
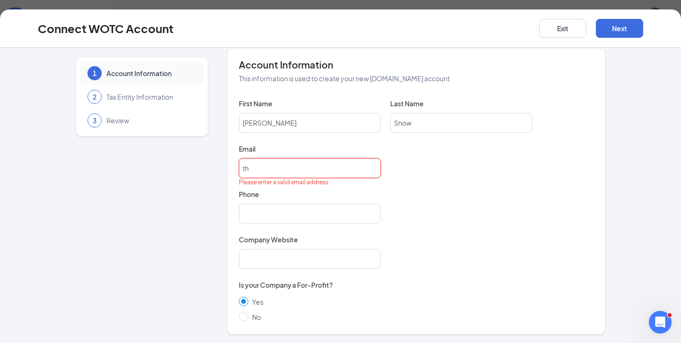
type input "t"
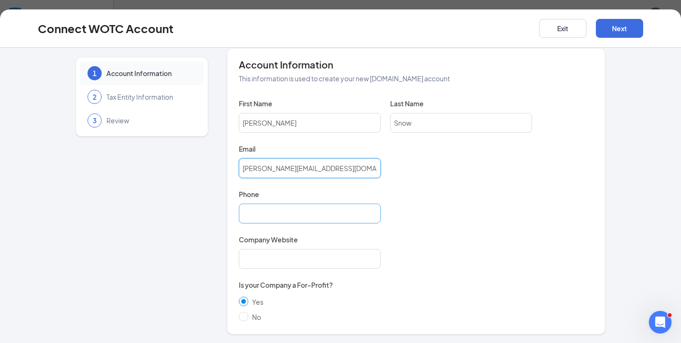
type input "[PERSON_NAME][EMAIL_ADDRESS][DOMAIN_NAME]"
type input "9038305395"
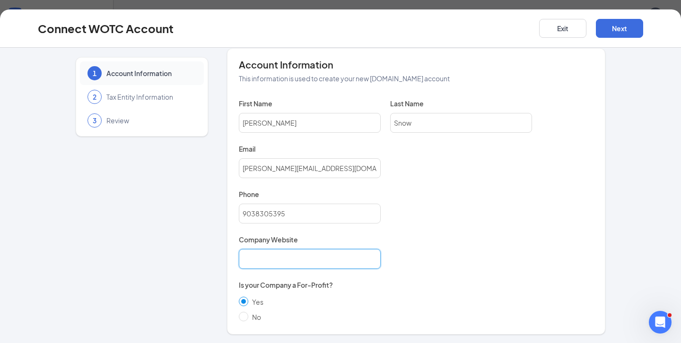
paste input "[URL][DOMAIN_NAME][DEMOGRAPHIC_DATA][PERSON_NAME]"
type input "[URL][DOMAIN_NAME][DEMOGRAPHIC_DATA][PERSON_NAME]"
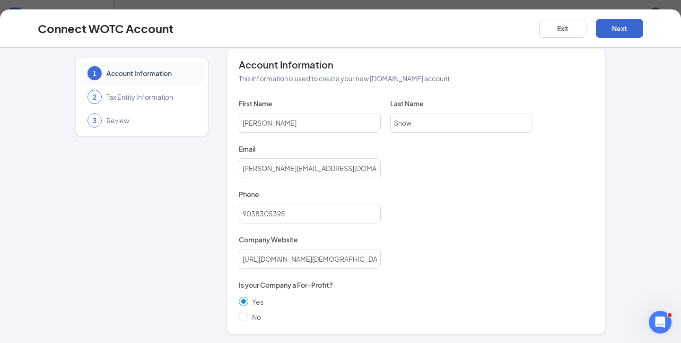
click at [614, 27] on button "Next" at bounding box center [619, 28] width 47 height 19
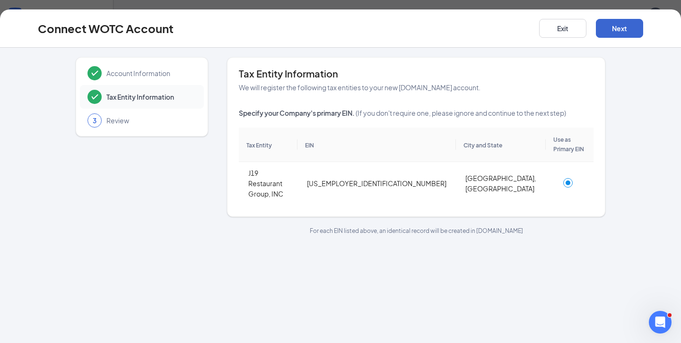
scroll to position [0, 0]
click at [615, 29] on button "Next" at bounding box center [619, 28] width 47 height 19
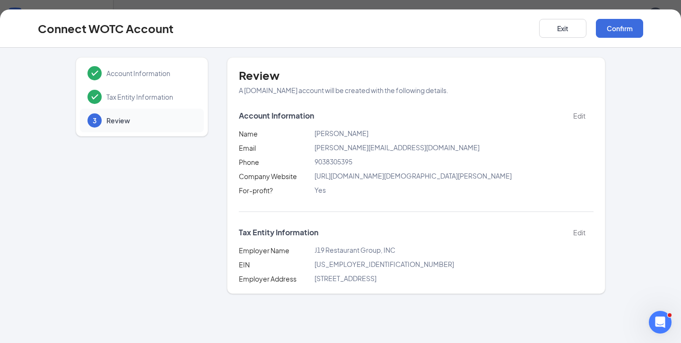
scroll to position [220, 0]
click at [618, 30] on button "Confirm" at bounding box center [619, 28] width 47 height 19
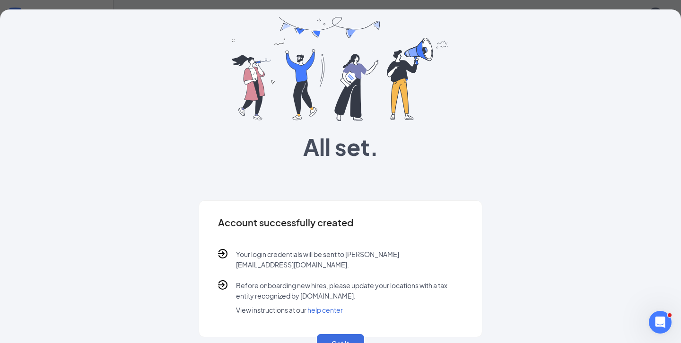
scroll to position [39, 0]
click at [336, 335] on button "Got It" at bounding box center [340, 344] width 47 height 19
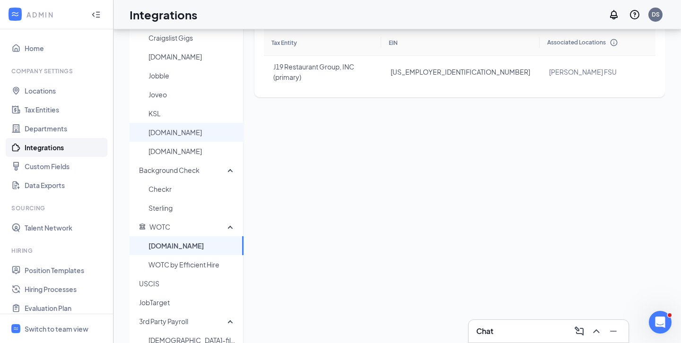
scroll to position [119, 0]
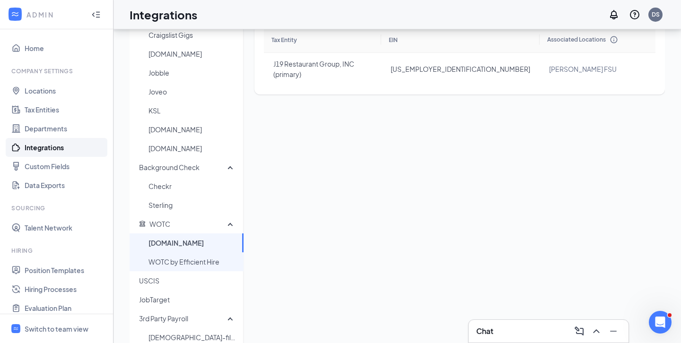
click at [200, 260] on span "WOTC by Efficient Hire" at bounding box center [191, 261] width 87 height 19
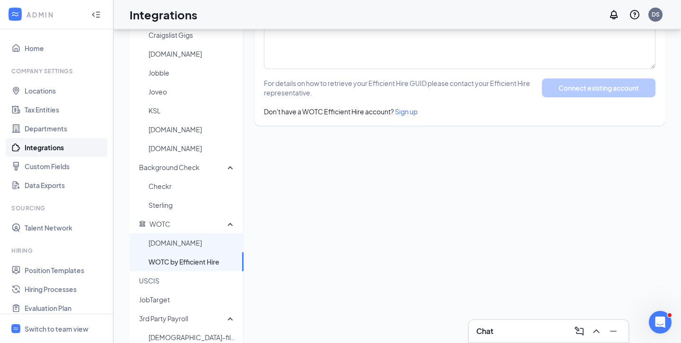
click at [196, 245] on span "[DOMAIN_NAME]" at bounding box center [191, 242] width 87 height 19
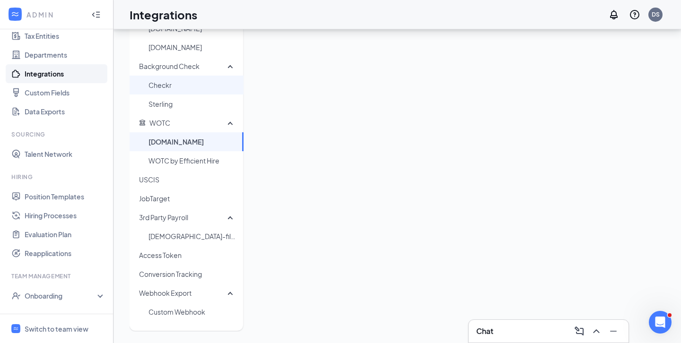
scroll to position [220, 0]
click at [656, 322] on icon "Open Intercom Messenger" at bounding box center [659, 321] width 16 height 16
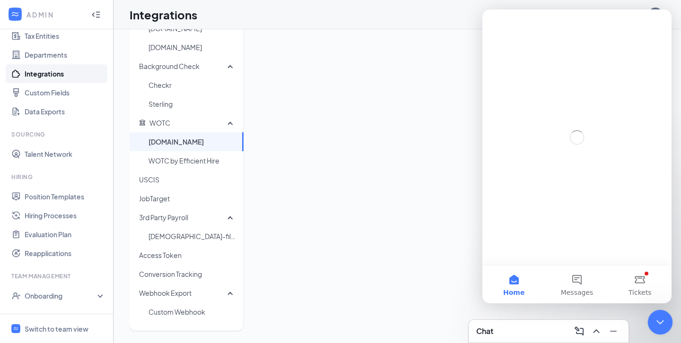
scroll to position [0, 0]
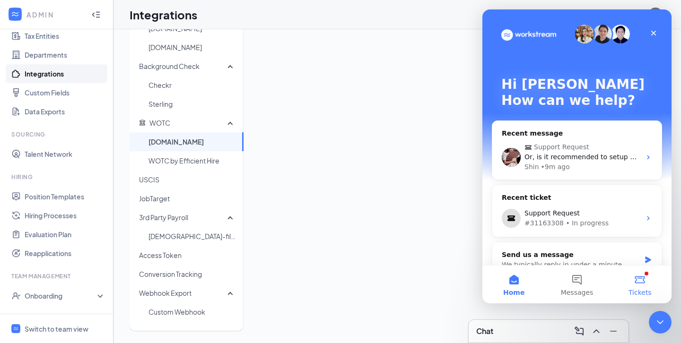
click at [636, 283] on button "Tickets" at bounding box center [639, 285] width 63 height 38
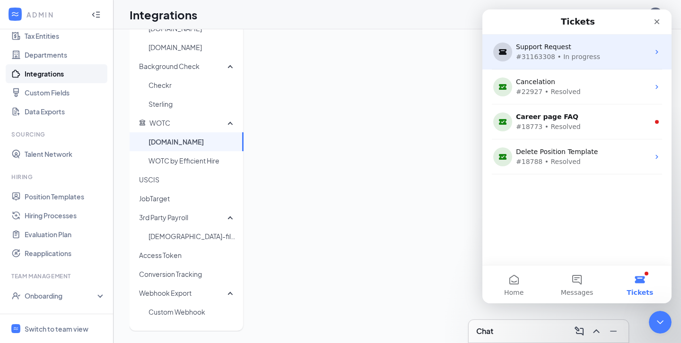
click at [550, 56] on div "#31163308 • In progress" at bounding box center [575, 57] width 118 height 10
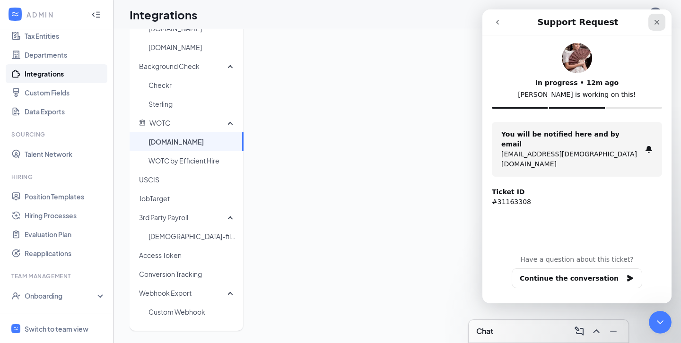
click at [656, 19] on icon "Close" at bounding box center [657, 22] width 8 height 8
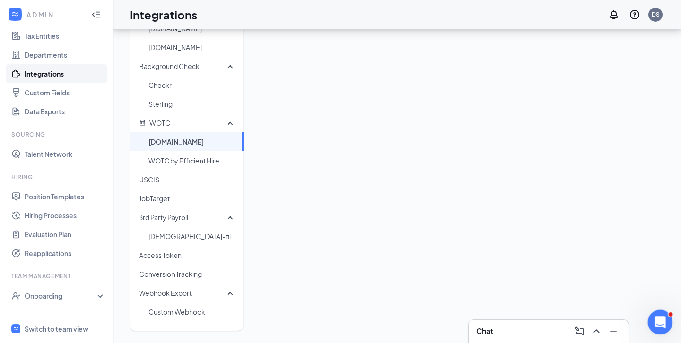
click at [655, 316] on icon "Open Intercom Messenger" at bounding box center [659, 321] width 16 height 16
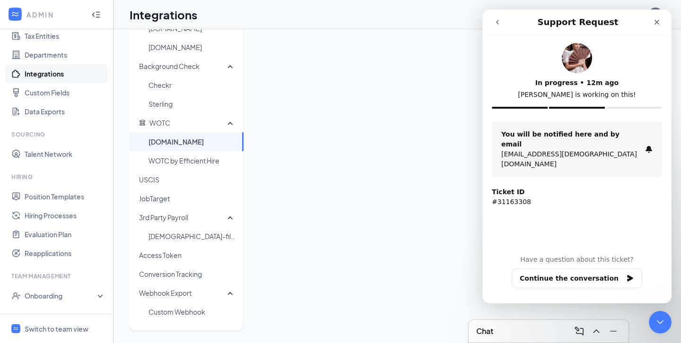
click at [571, 65] on img "Intercom messenger" at bounding box center [577, 58] width 30 height 30
click at [562, 93] on p "Shin is working on this!" at bounding box center [577, 95] width 170 height 10
click at [550, 137] on strong "You will be notified here and by email" at bounding box center [560, 138] width 118 height 17
click at [652, 21] on div "Close" at bounding box center [656, 22] width 17 height 17
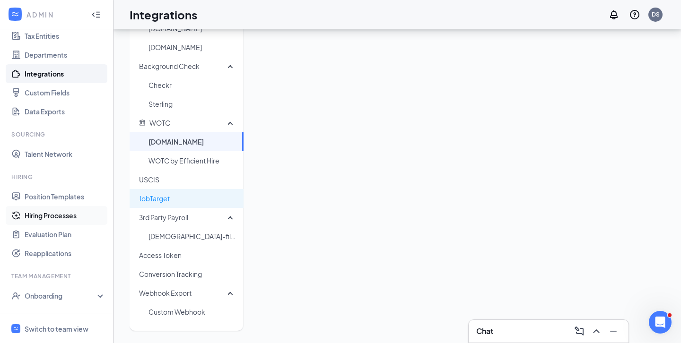
scroll to position [220, 0]
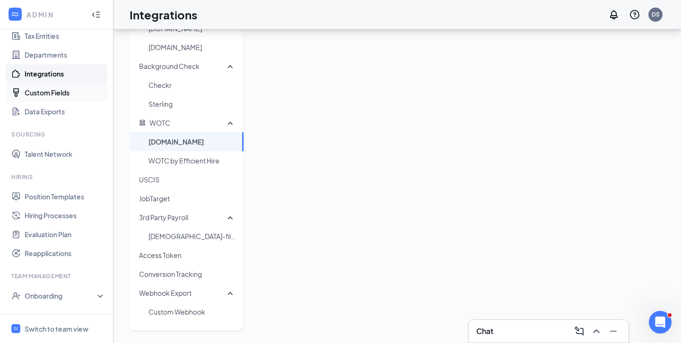
click at [60, 95] on link "Custom Fields" at bounding box center [65, 92] width 81 height 19
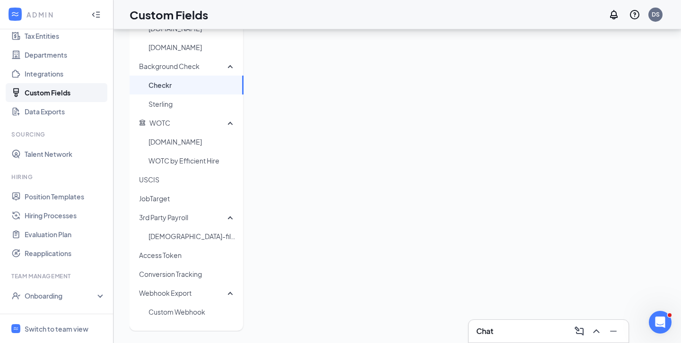
scroll to position [68, 0]
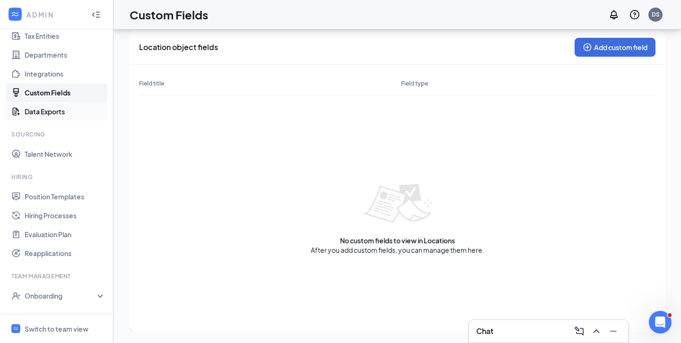
click at [48, 115] on link "Data Exports" at bounding box center [65, 111] width 81 height 19
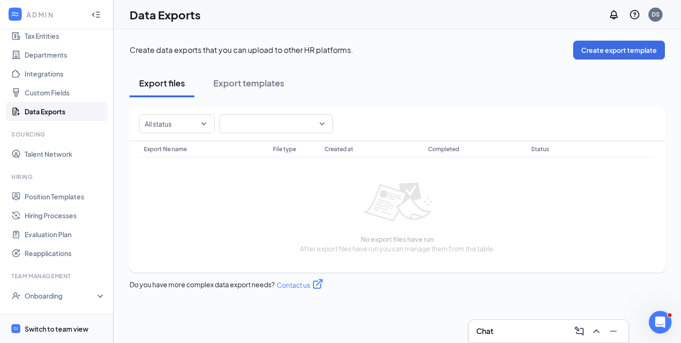
click at [43, 329] on div "Switch to team view" at bounding box center [57, 328] width 64 height 9
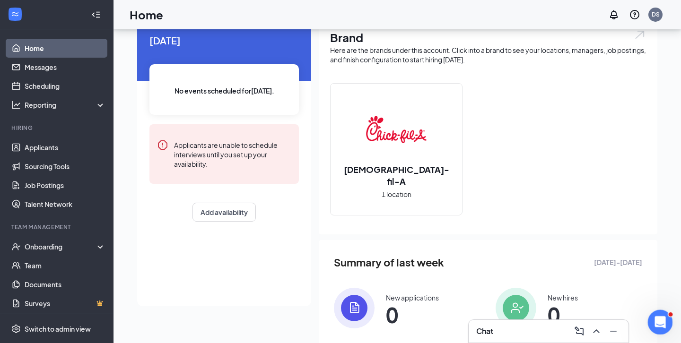
click at [667, 317] on div "Open Intercom Messenger" at bounding box center [658, 320] width 31 height 31
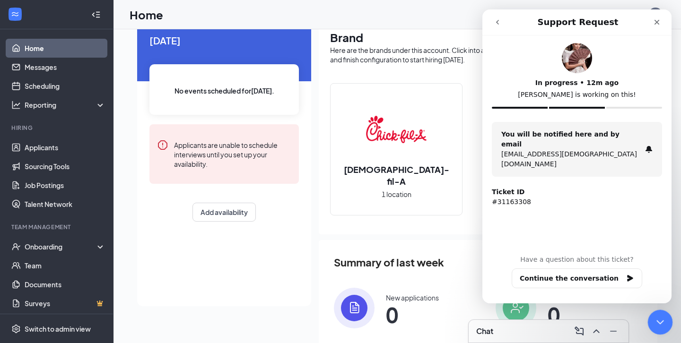
click at [667, 317] on div "Close Intercom Messenger" at bounding box center [658, 321] width 23 height 23
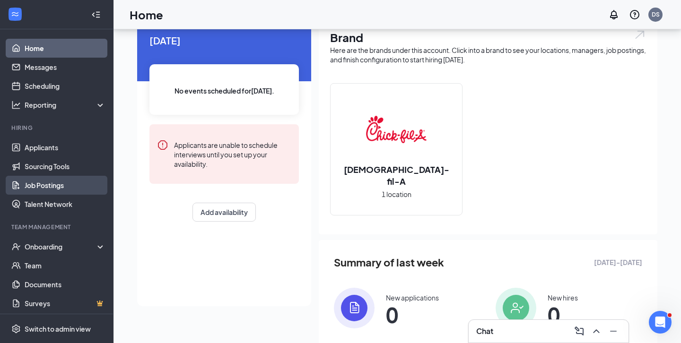
click at [57, 187] on link "Job Postings" at bounding box center [65, 185] width 81 height 19
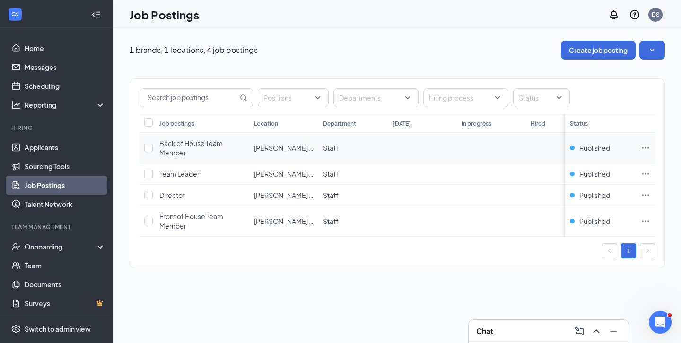
click at [191, 145] on span "Back of House Team Member" at bounding box center [190, 148] width 63 height 18
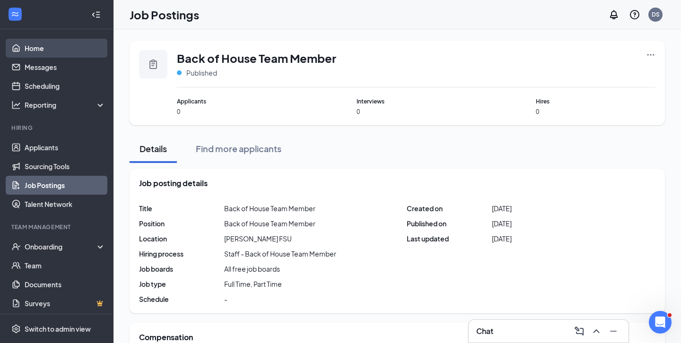
click at [36, 51] on link "Home" at bounding box center [65, 48] width 81 height 19
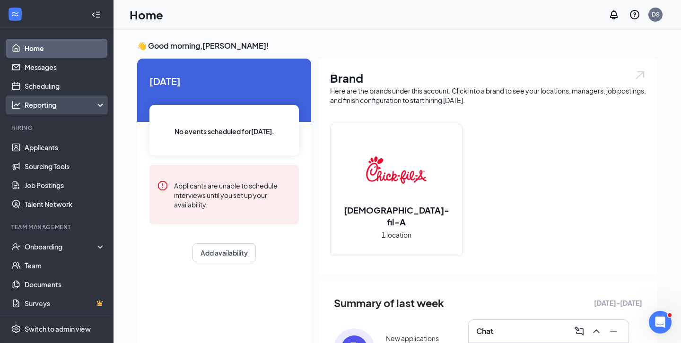
click at [38, 105] on div "Reporting" at bounding box center [65, 104] width 81 height 9
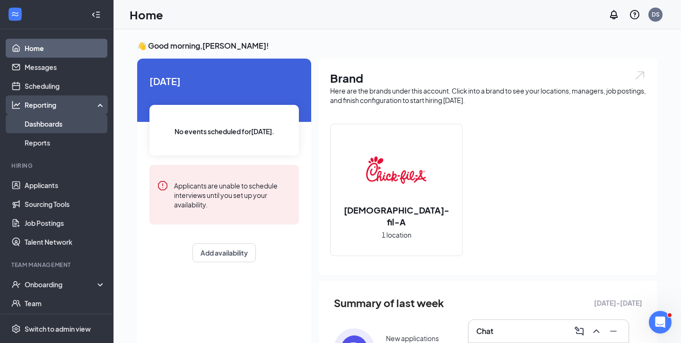
click at [43, 127] on link "Dashboards" at bounding box center [65, 123] width 81 height 19
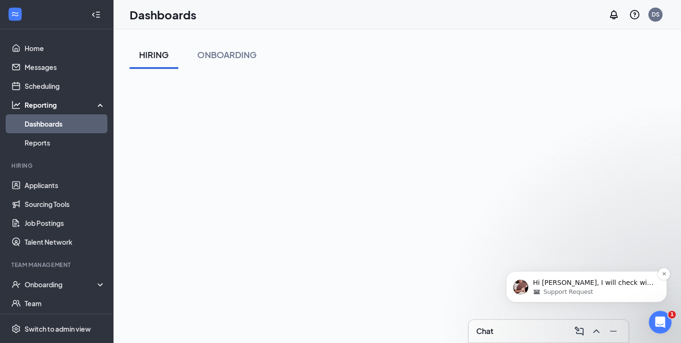
click at [549, 285] on p "Hi David, I will check with the team if we can provide training materials or vi…" at bounding box center [594, 282] width 122 height 9
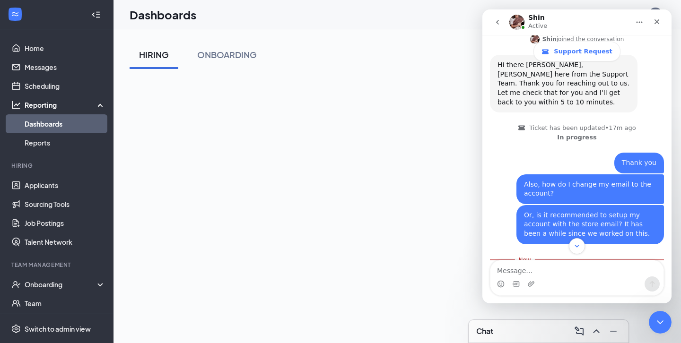
scroll to position [279, 0]
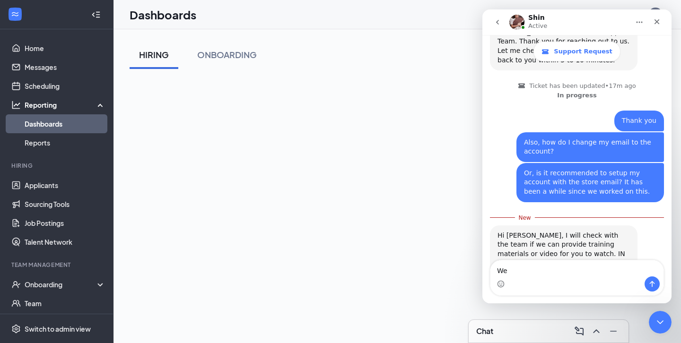
type textarea "W"
type textarea "I"
type textarea "Well--- I am logged"
click at [657, 17] on div "Close" at bounding box center [656, 21] width 17 height 17
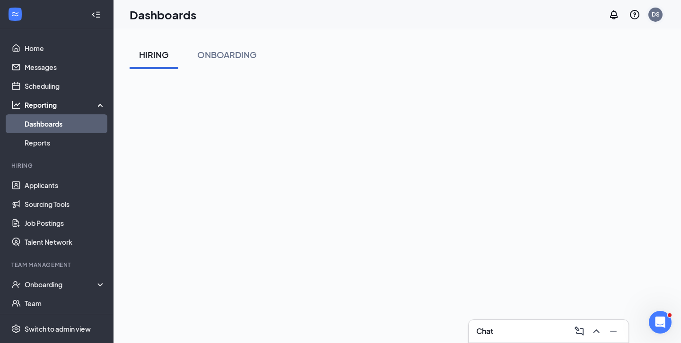
click at [651, 17] on div "DS" at bounding box center [655, 14] width 8 height 8
click at [653, 323] on icon "Open Intercom Messenger" at bounding box center [659, 321] width 16 height 16
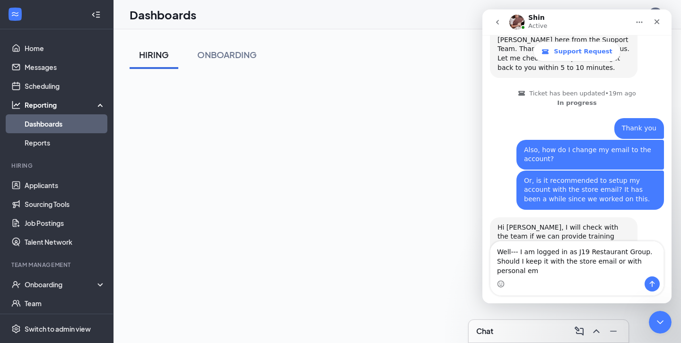
scroll to position [283, 0]
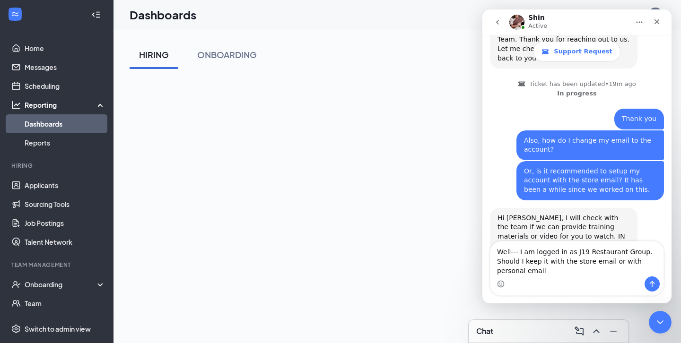
type textarea "Well--- I am logged in as J19 Restaurant Group. Should I keep it with the store…"
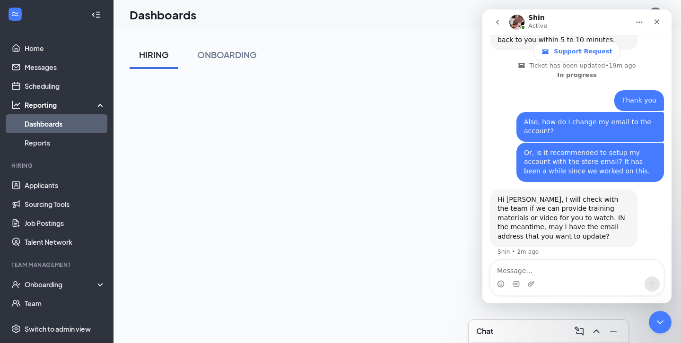
scroll to position [310, 0]
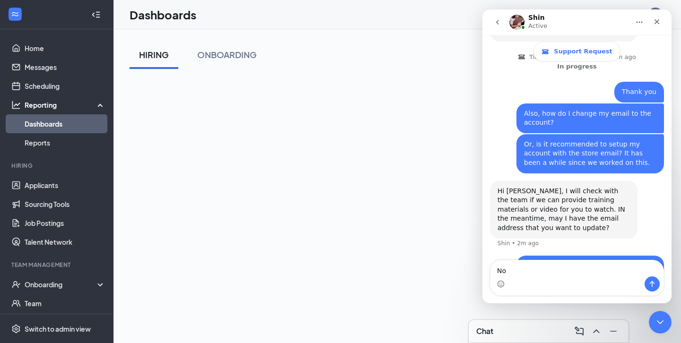
type textarea "N"
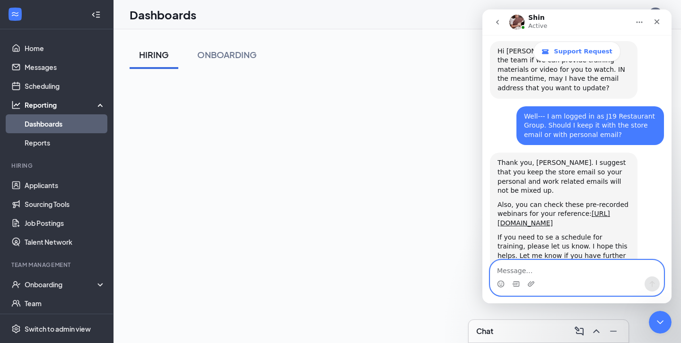
scroll to position [428, 0]
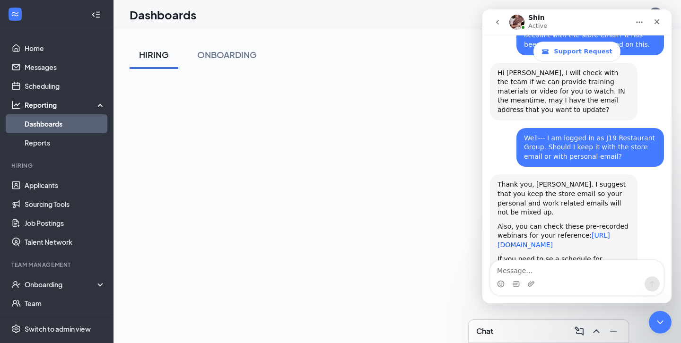
drag, startPoint x: 533, startPoint y: 198, endPoint x: 498, endPoint y: 186, distance: 36.6
click at [498, 222] on div "Also, you can check these pre-recorded webinars for your reference: https://wor…" at bounding box center [563, 236] width 132 height 28
click at [657, 20] on icon "Close" at bounding box center [657, 22] width 8 height 8
